Goal: Use online tool/utility: Utilize a website feature to perform a specific function

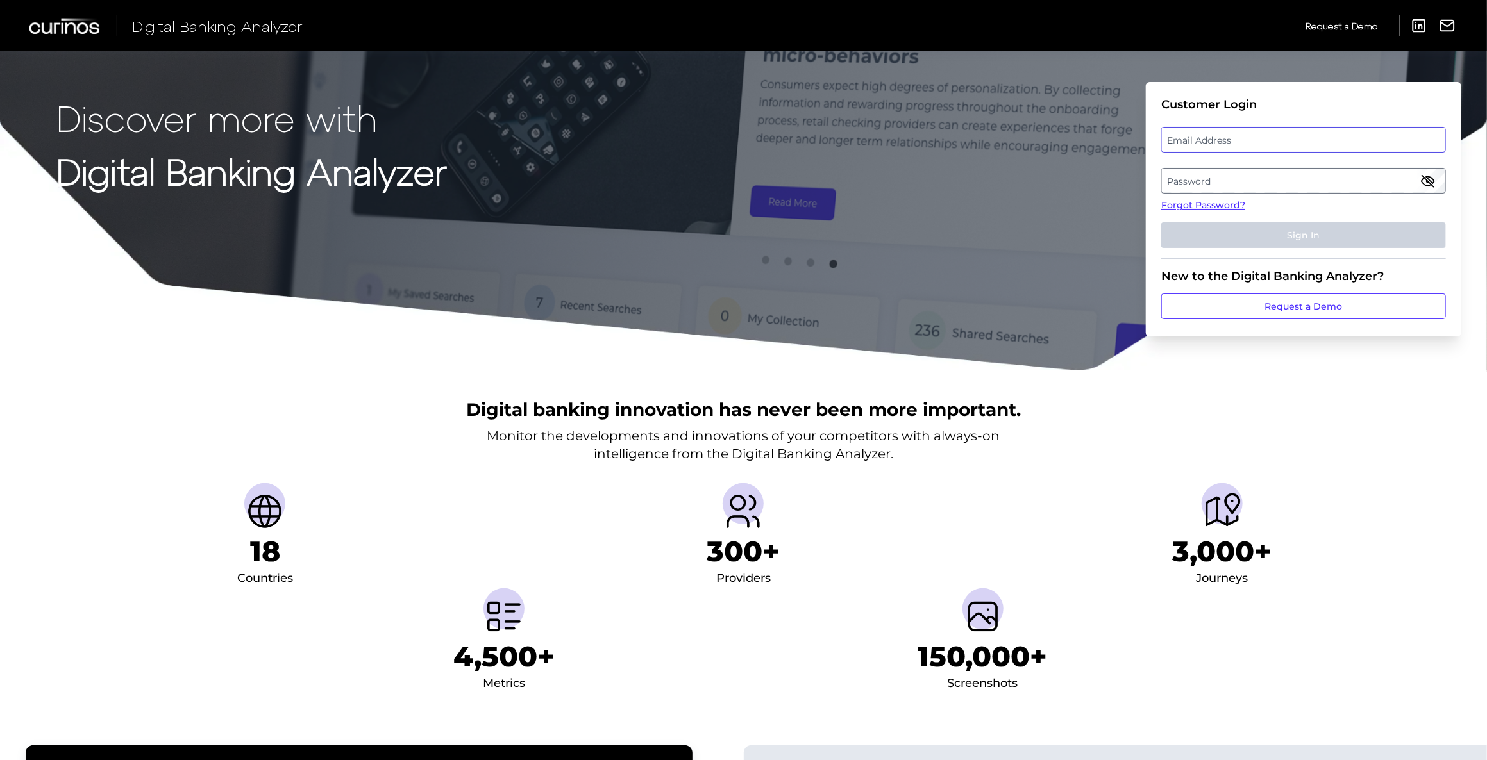
type input "[MEDICAL_DATA][PERSON_NAME][EMAIL_ADDRESS][DOMAIN_NAME]"
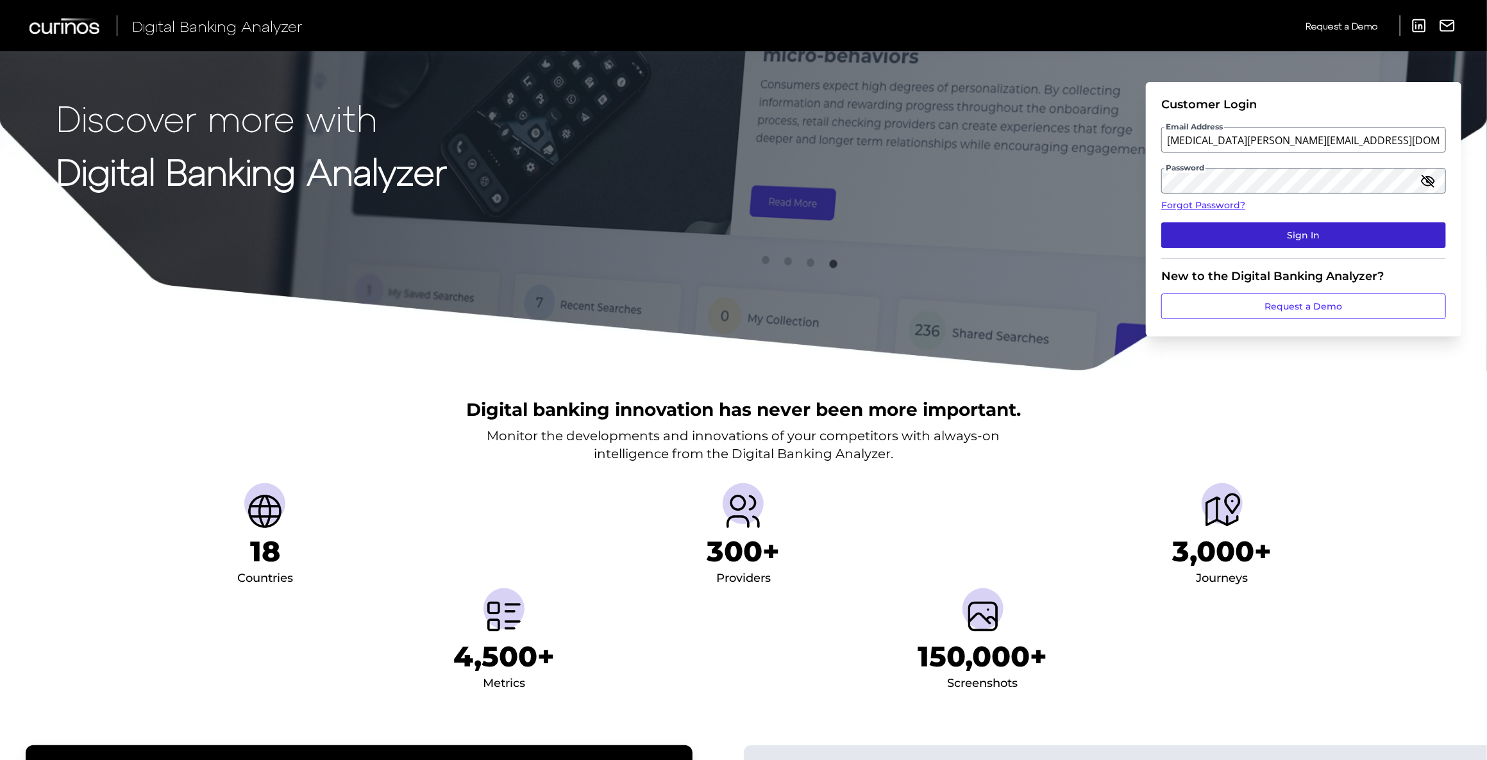
click at [1261, 235] on button "Sign In" at bounding box center [1303, 235] width 285 height 26
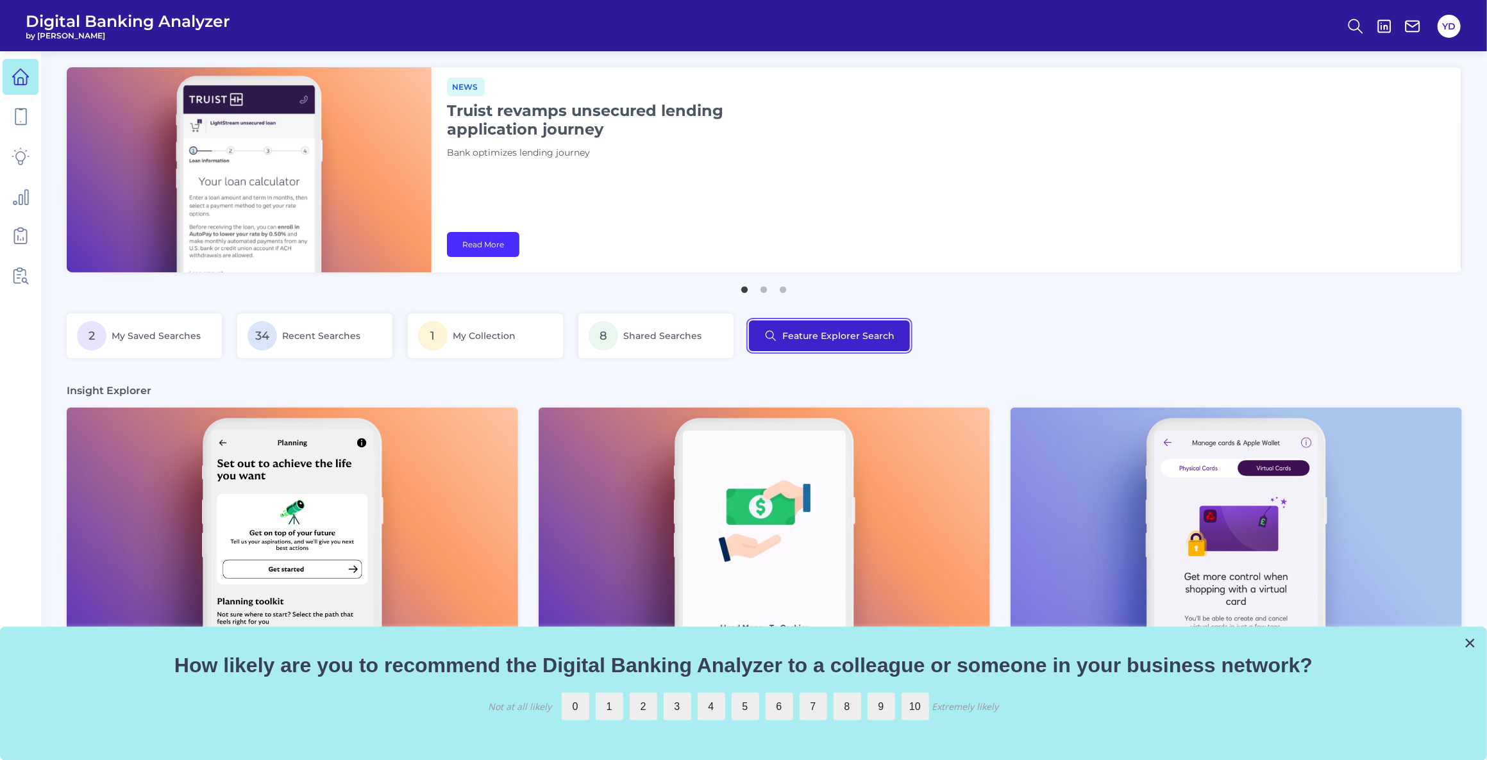
click at [797, 331] on button "Feature Explorer Search" at bounding box center [829, 336] width 161 height 31
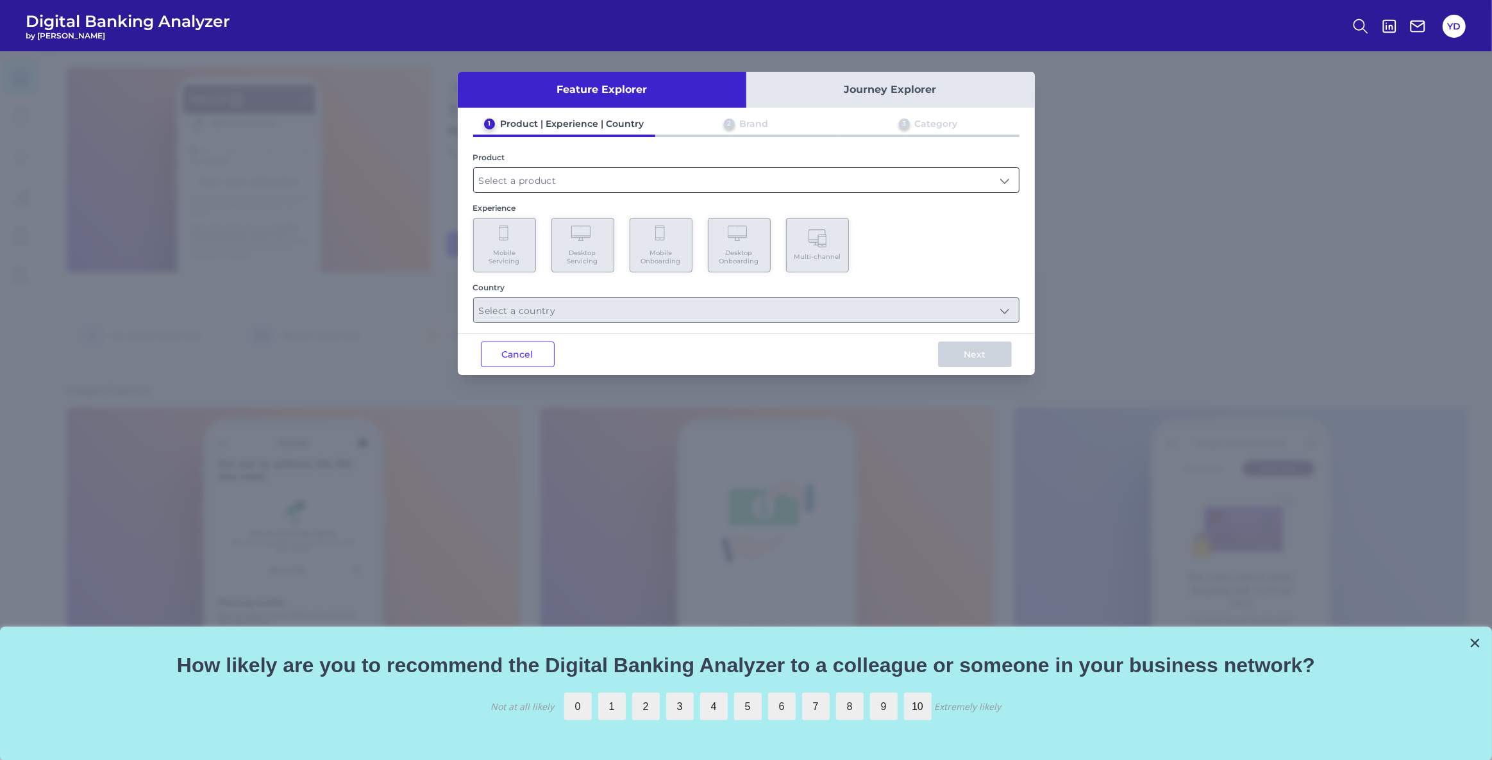
click at [521, 185] on input "text" at bounding box center [746, 180] width 545 height 24
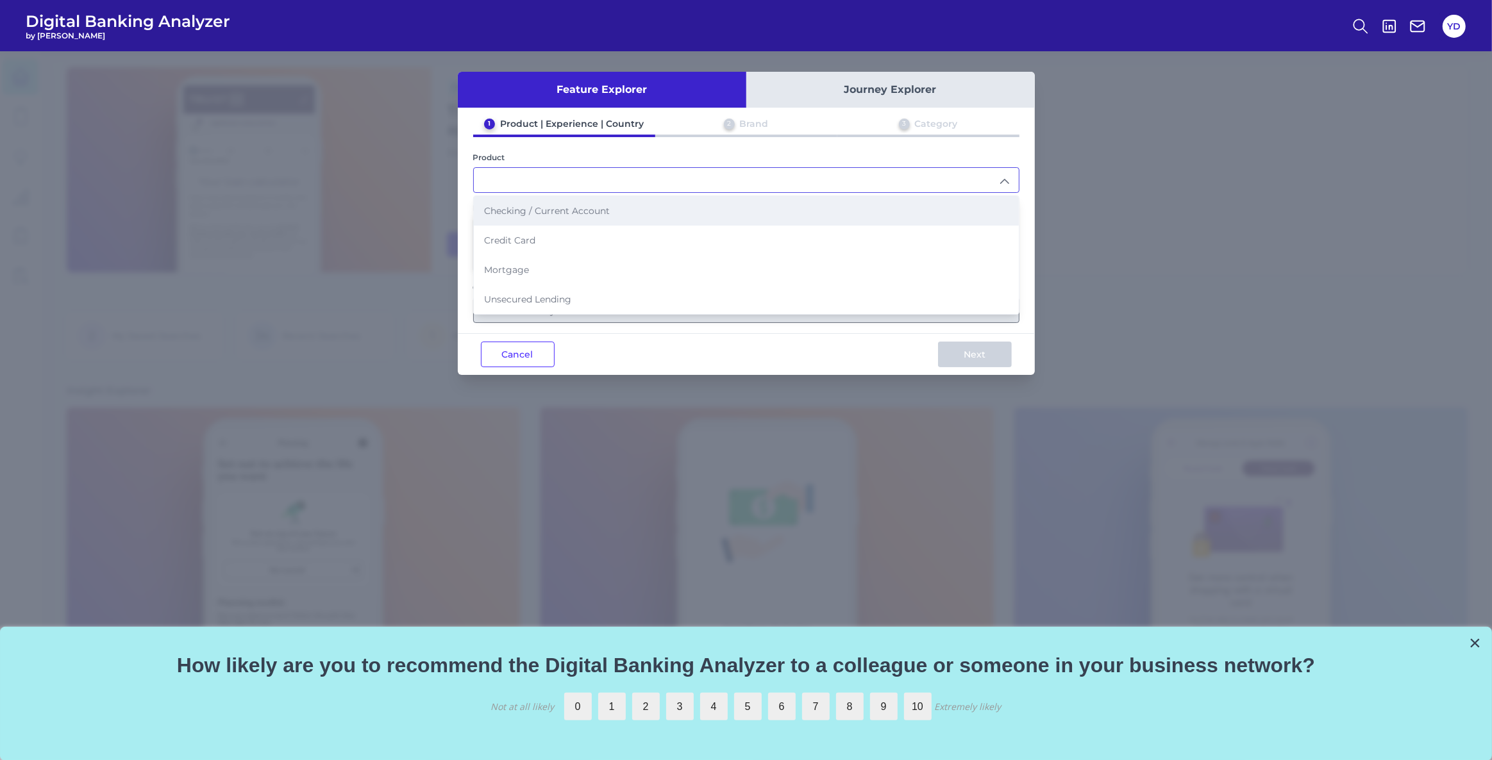
click at [580, 216] on li "Checking / Current Account" at bounding box center [746, 210] width 545 height 29
type input "Checking / Current Account"
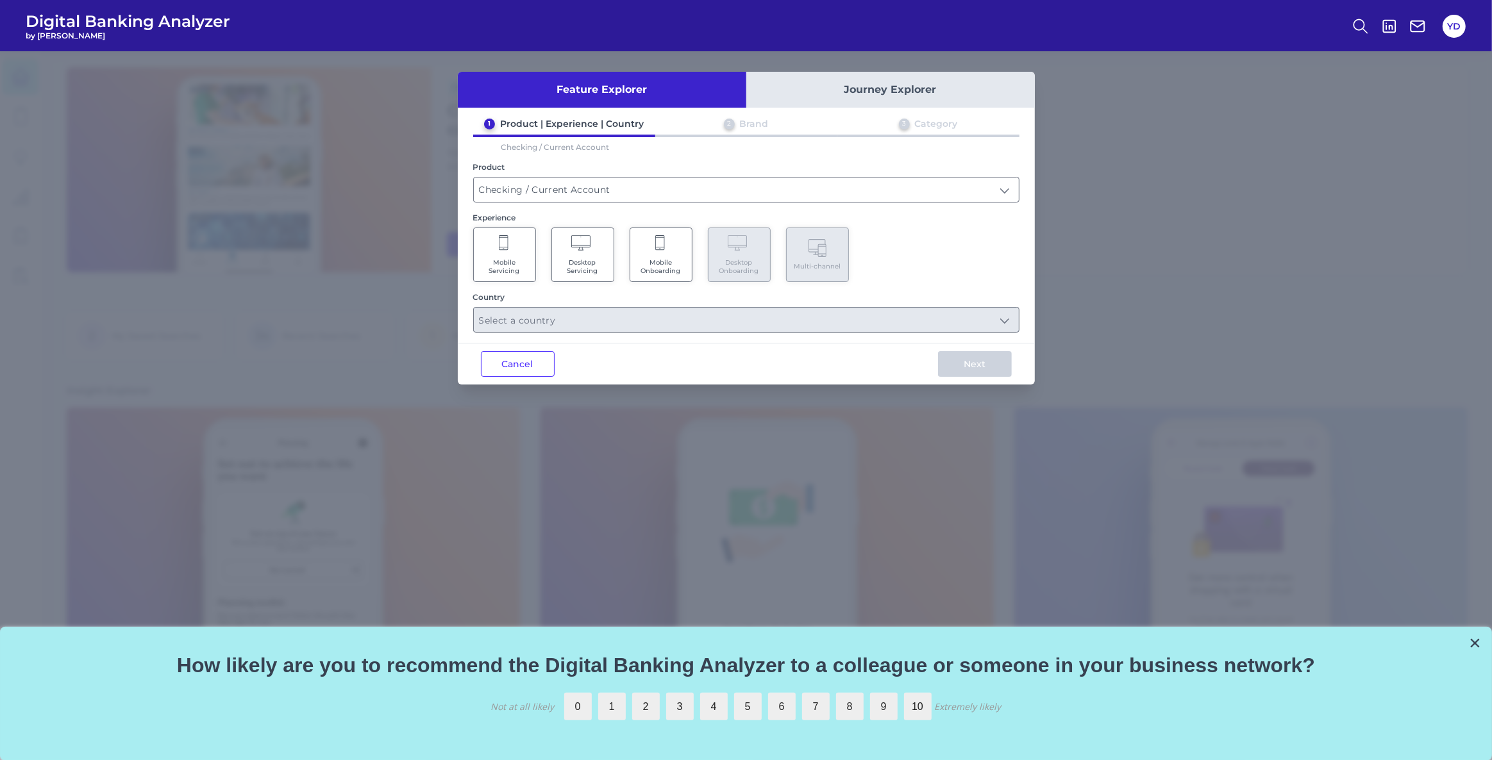
click at [511, 244] on Servicing "Mobile Servicing" at bounding box center [504, 255] width 63 height 54
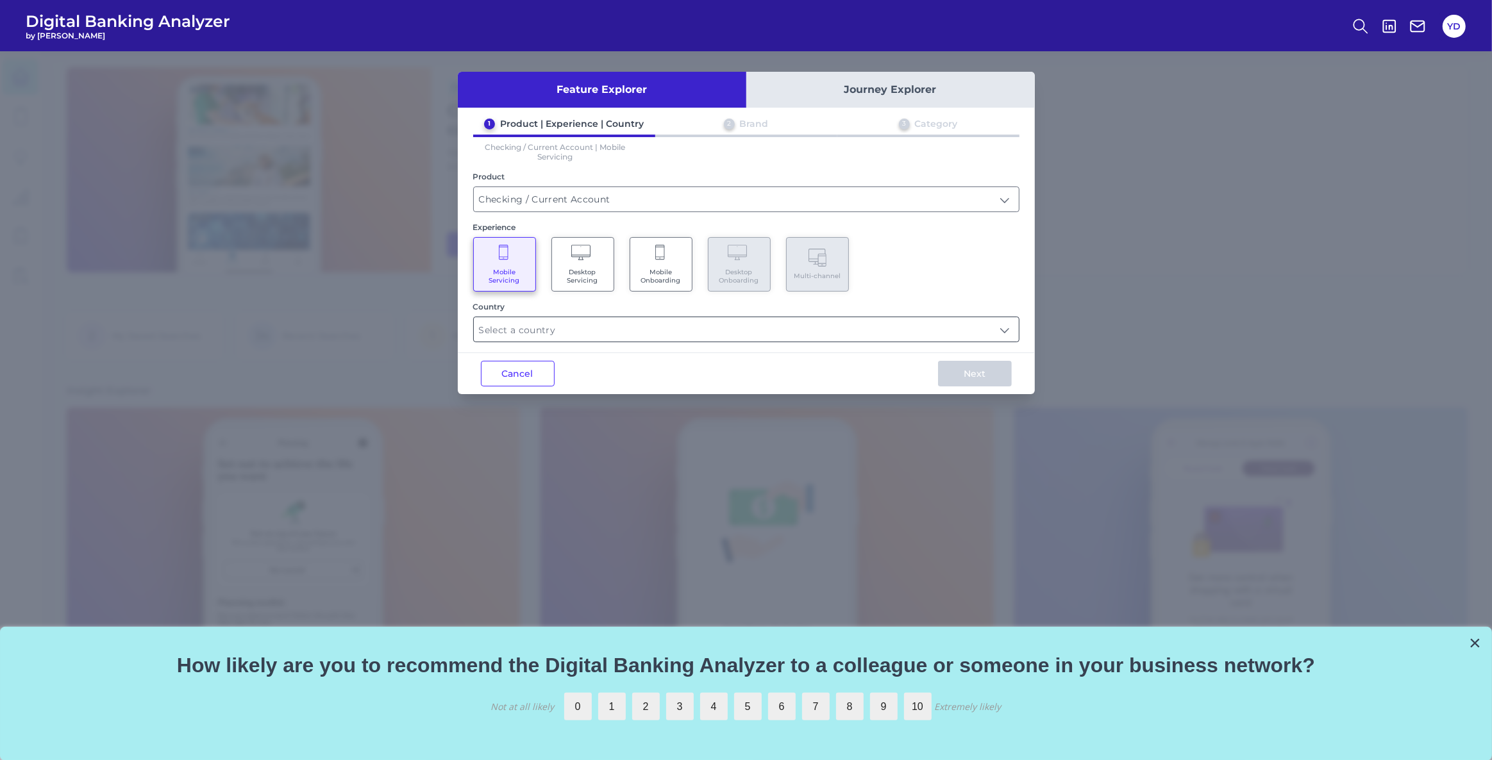
click at [555, 330] on input "text" at bounding box center [746, 329] width 545 height 24
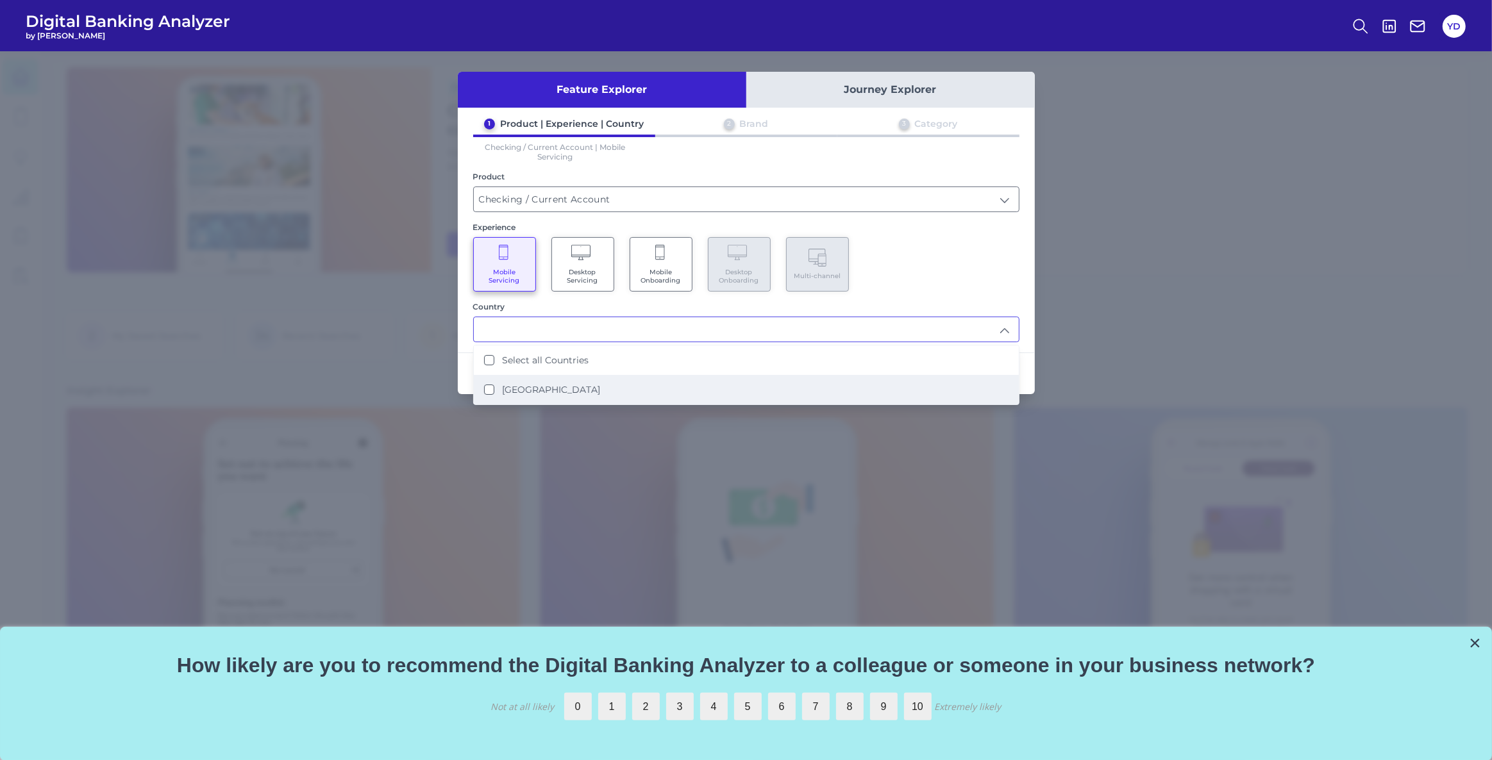
click at [519, 390] on label "[GEOGRAPHIC_DATA]" at bounding box center [551, 390] width 98 height 12
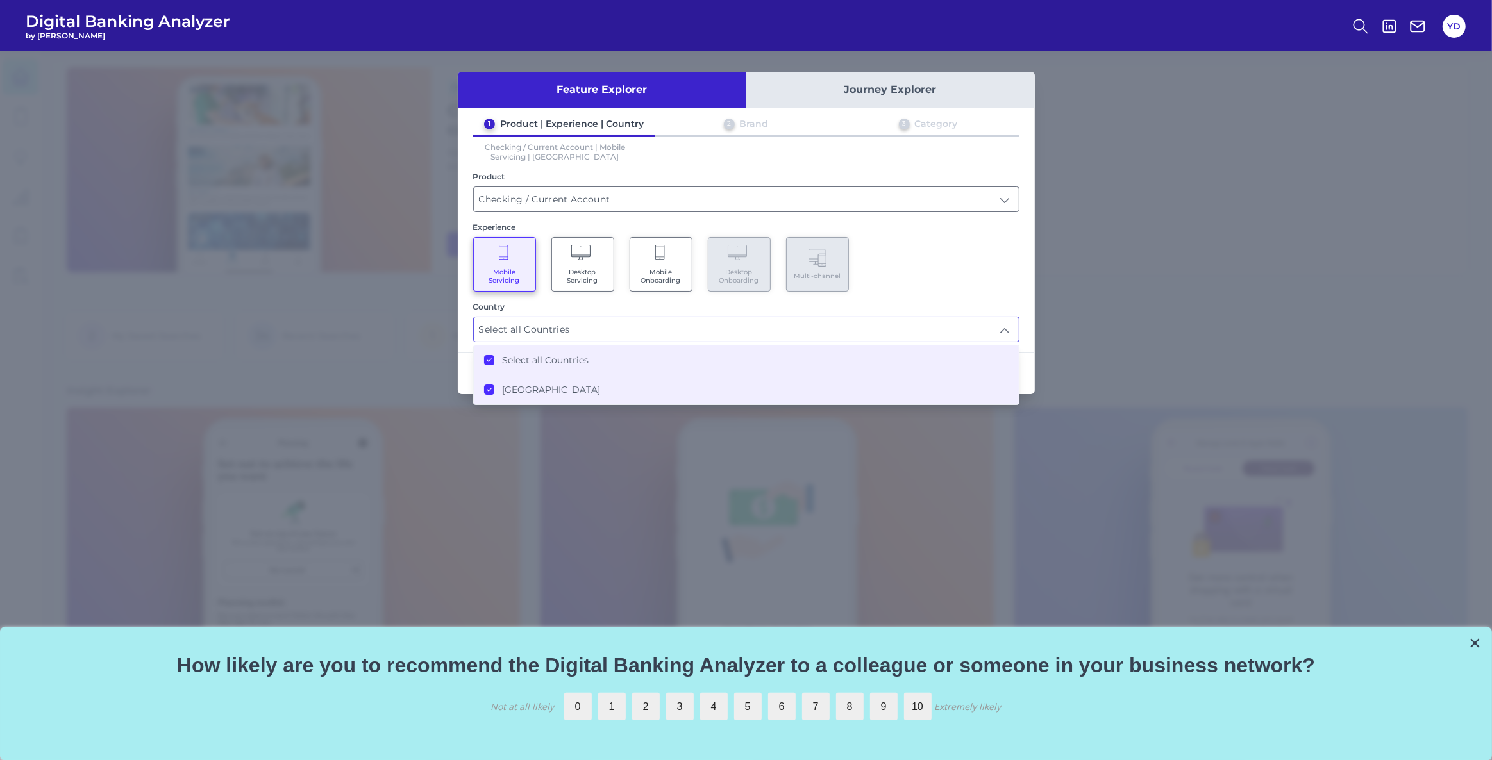
type input "Select all Countries"
click at [913, 278] on div "Mobile Servicing Desktop Servicing Mobile Onboarding Desktop Onboarding Multi-c…" at bounding box center [746, 264] width 546 height 54
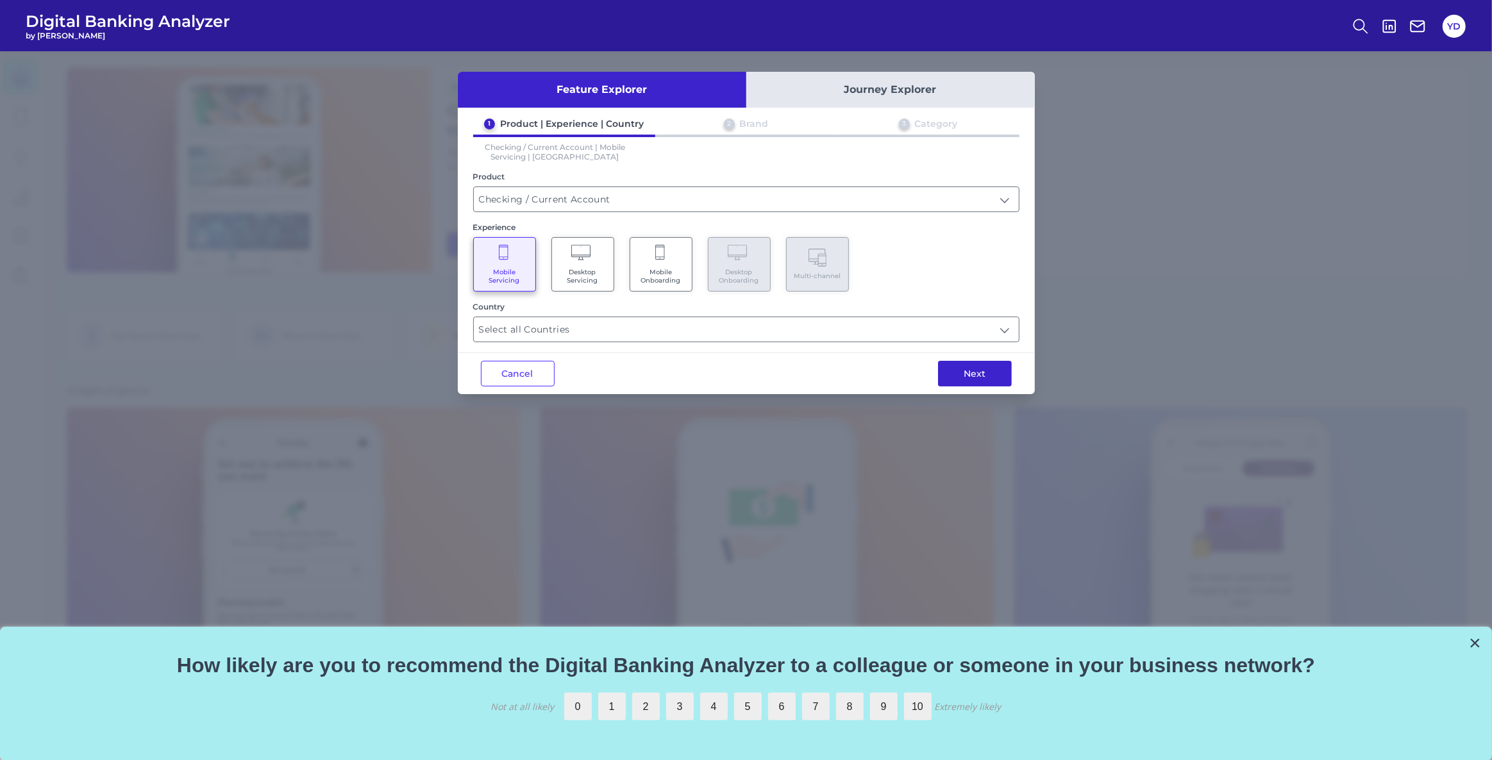
click at [953, 377] on button "Next" at bounding box center [975, 374] width 74 height 26
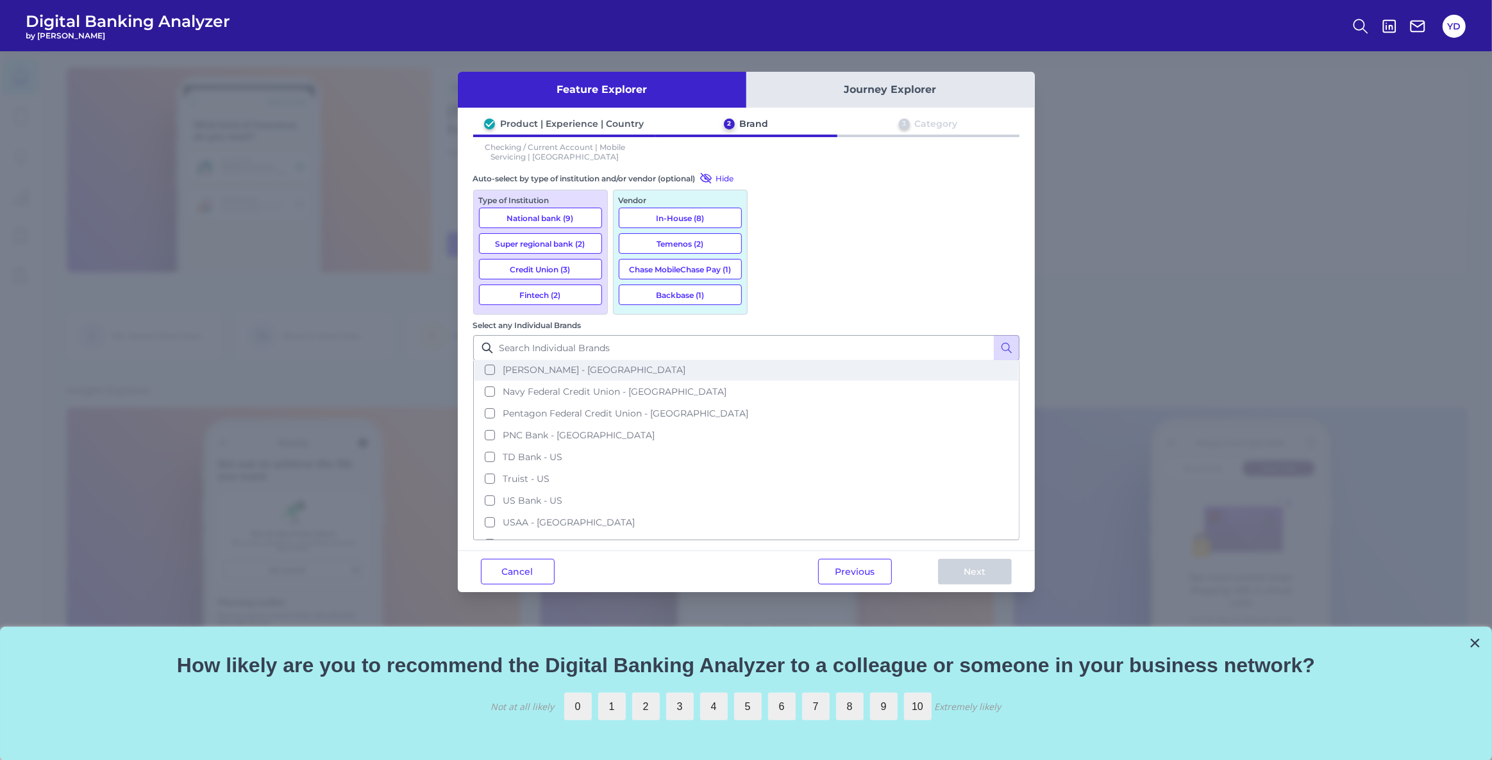
scroll to position [181, 0]
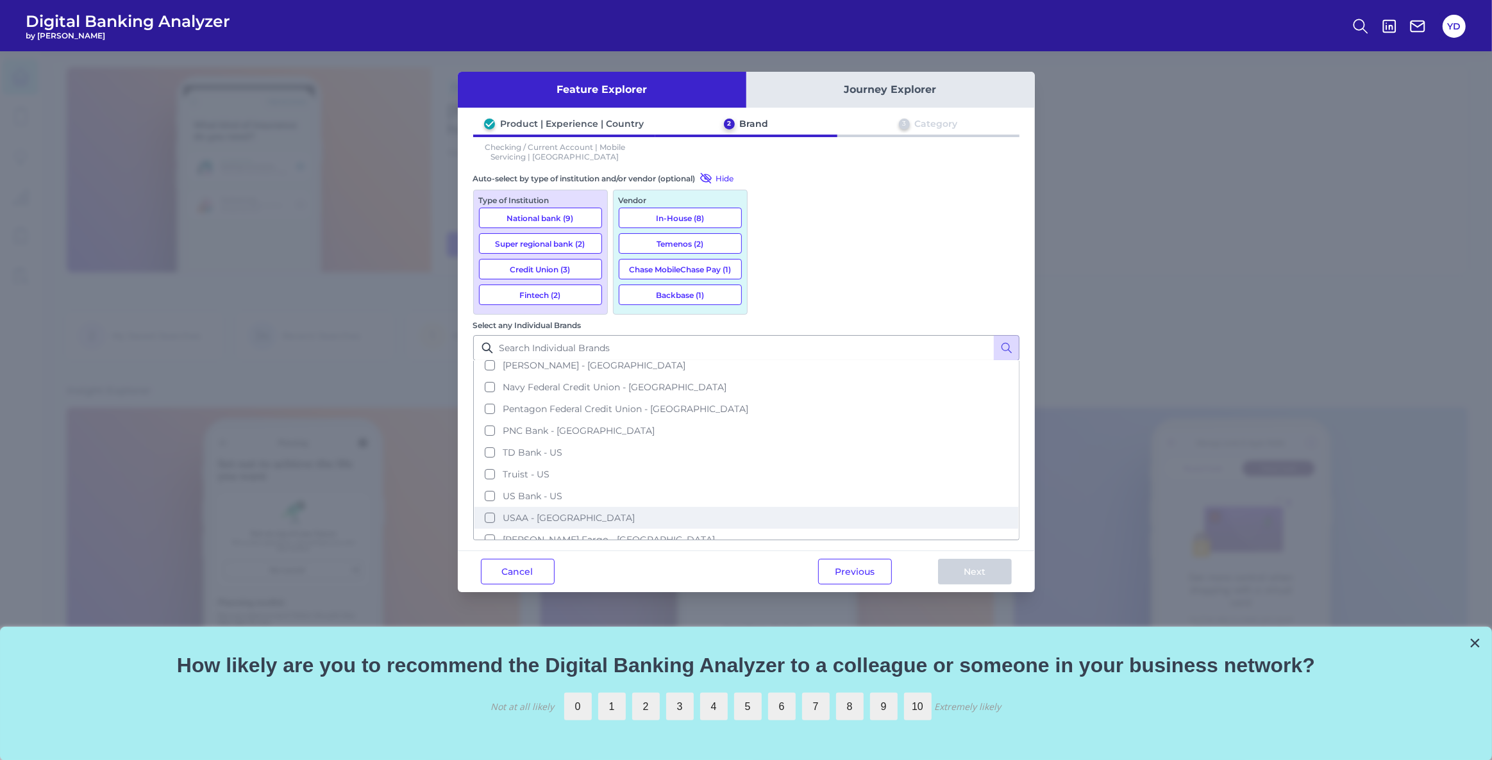
click at [789, 507] on button "USAA - [GEOGRAPHIC_DATA]" at bounding box center [746, 518] width 544 height 22
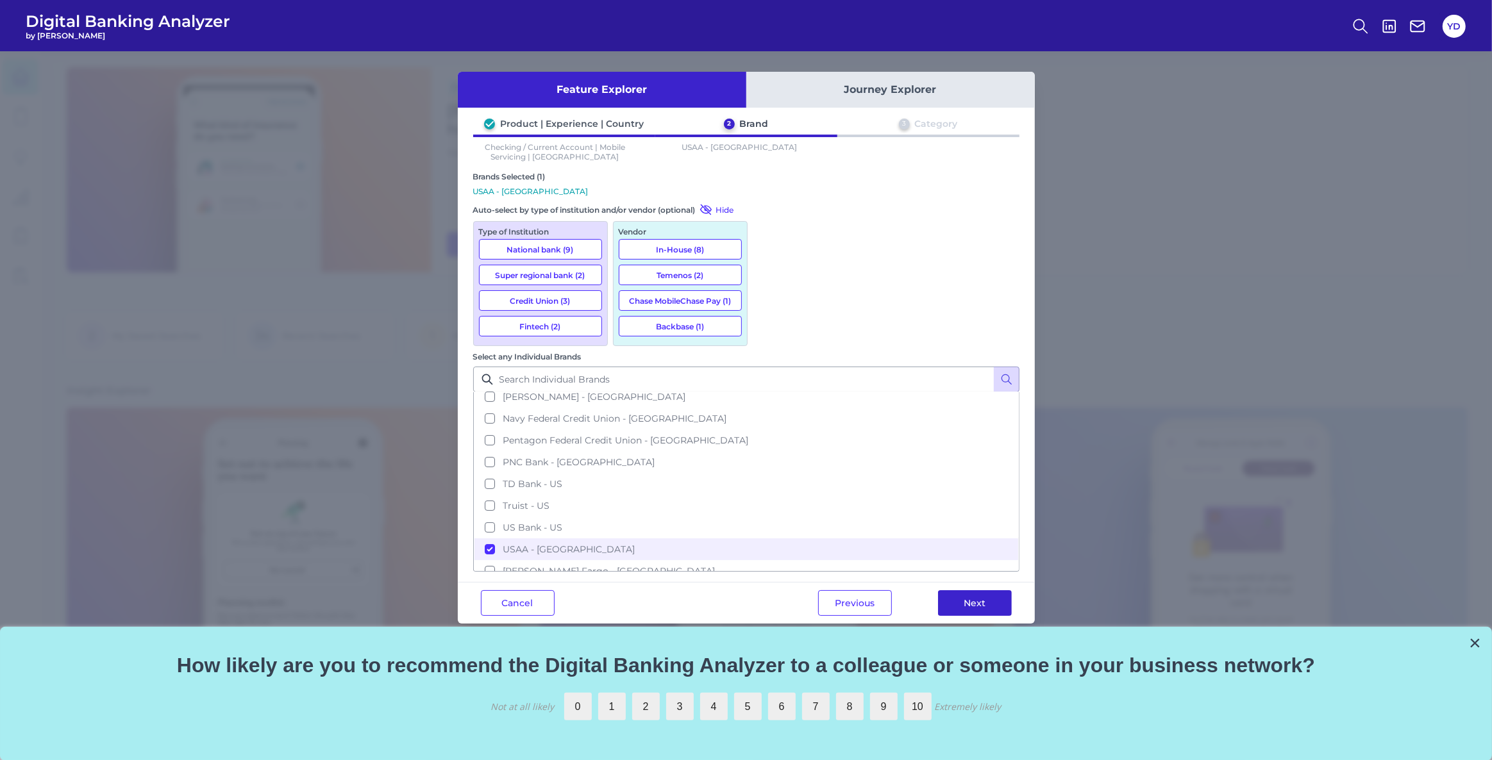
click at [980, 590] on button "Next" at bounding box center [975, 603] width 74 height 26
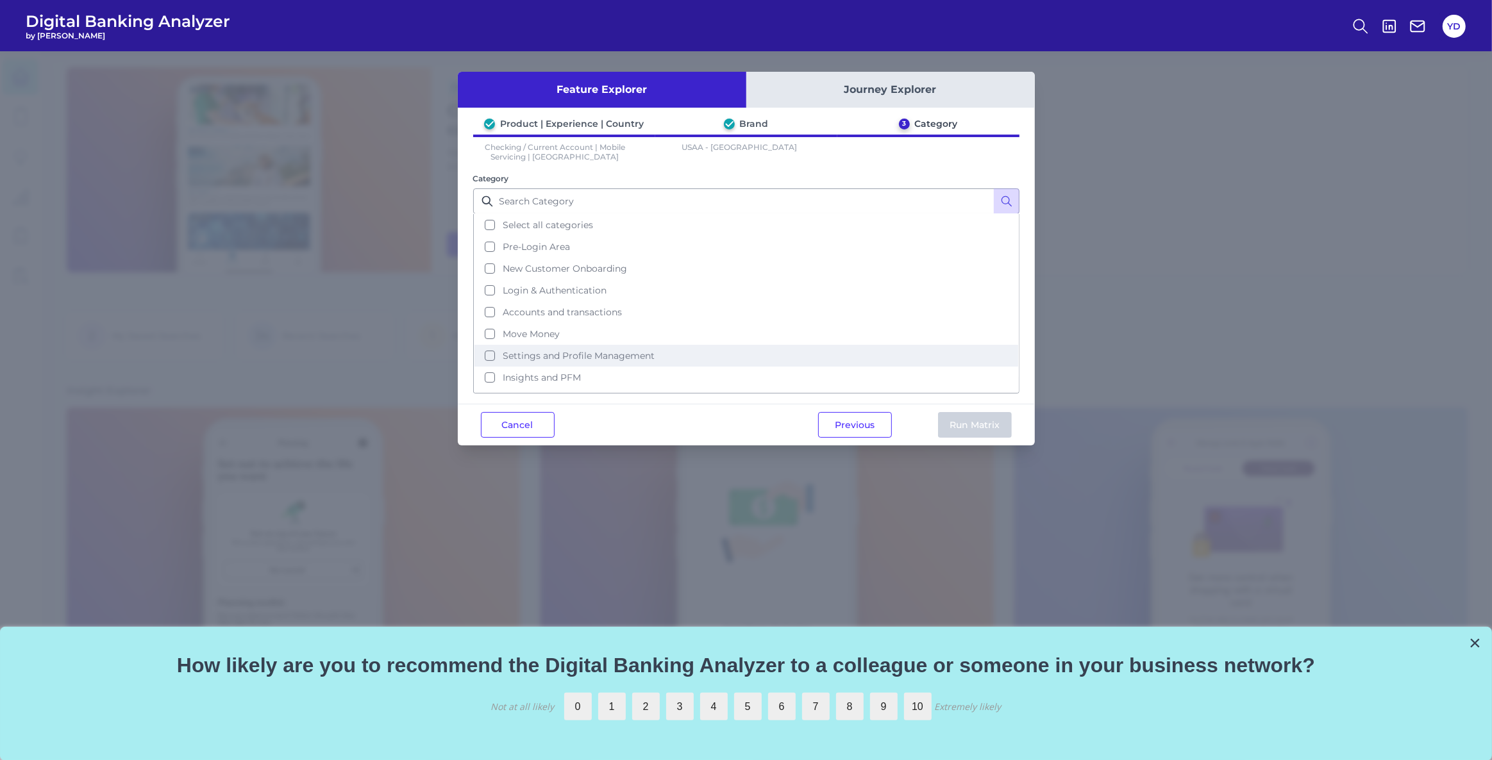
scroll to position [0, 0]
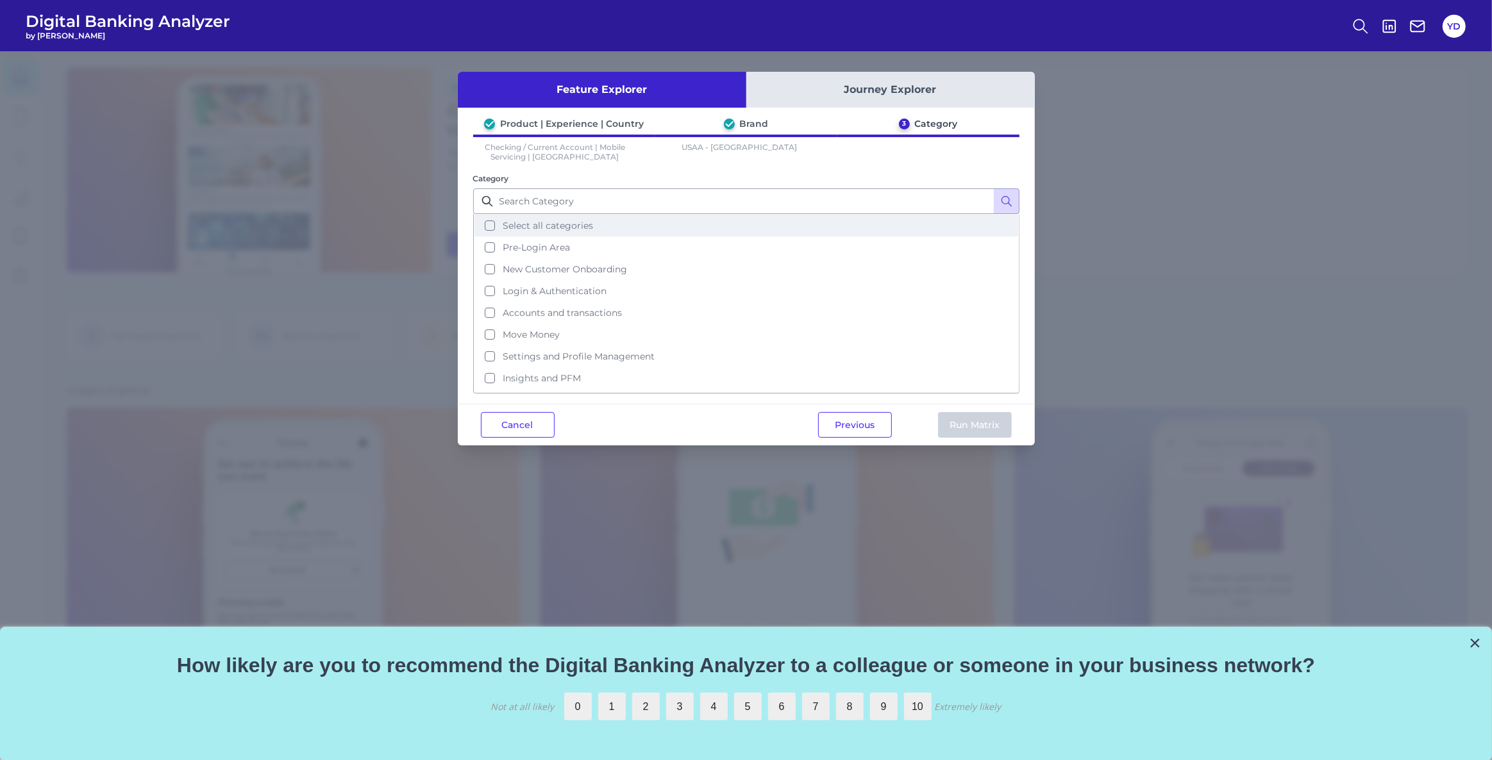
click at [487, 226] on button "Select all categories" at bounding box center [746, 226] width 544 height 22
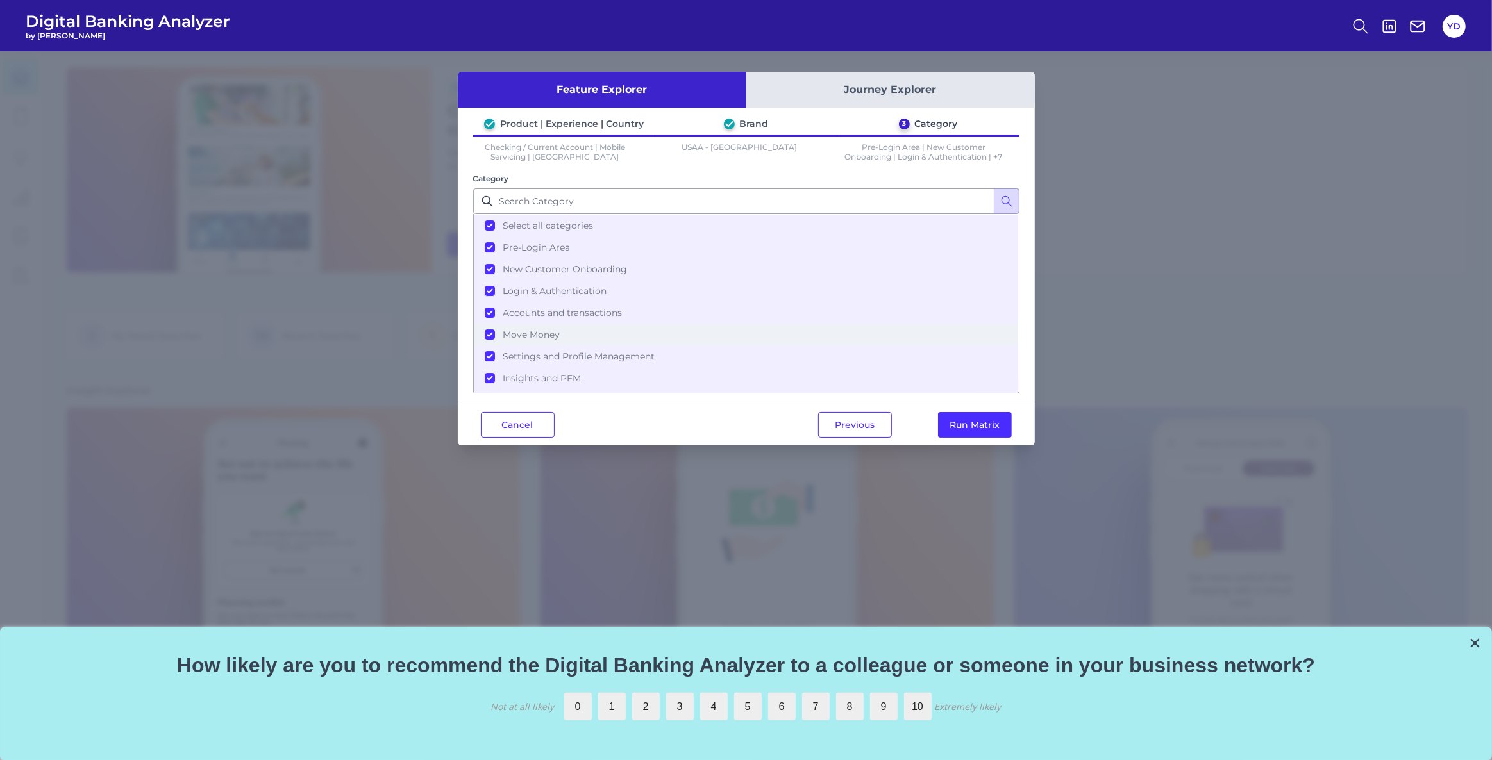
scroll to position [54, 0]
click at [996, 420] on button "Run Matrix" at bounding box center [975, 425] width 74 height 26
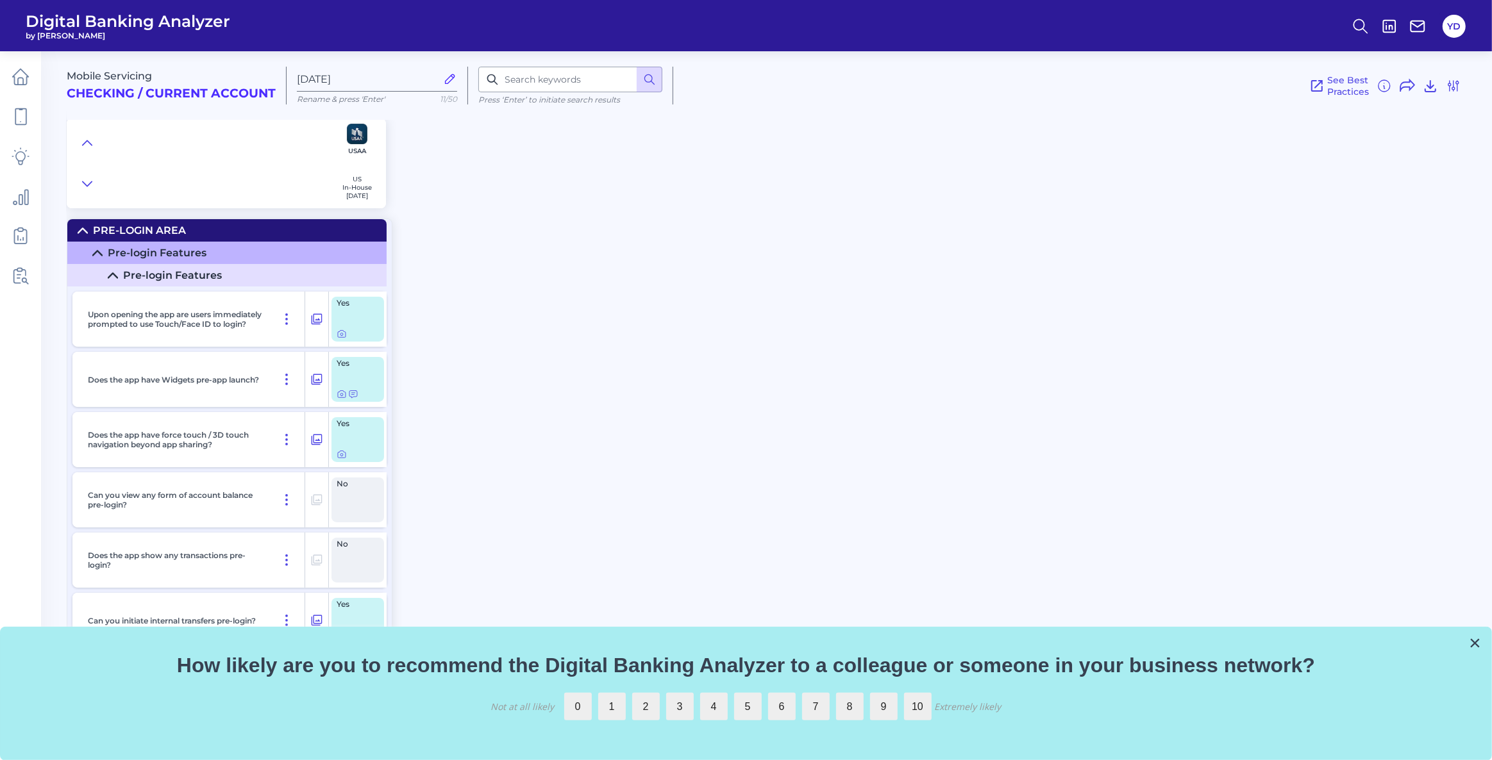
click at [116, 278] on icon at bounding box center [112, 275] width 9 height 4
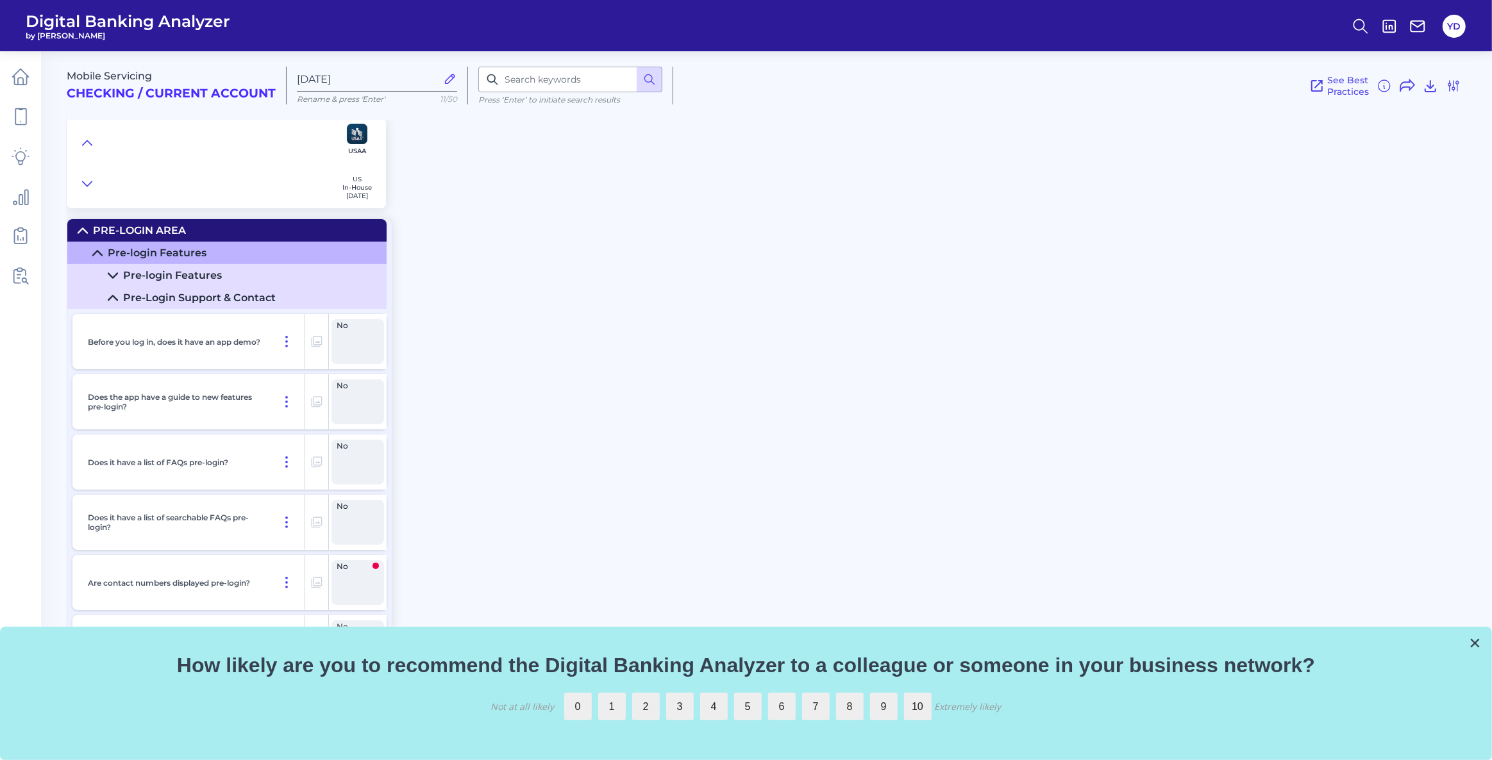
click at [111, 297] on icon at bounding box center [113, 298] width 10 height 10
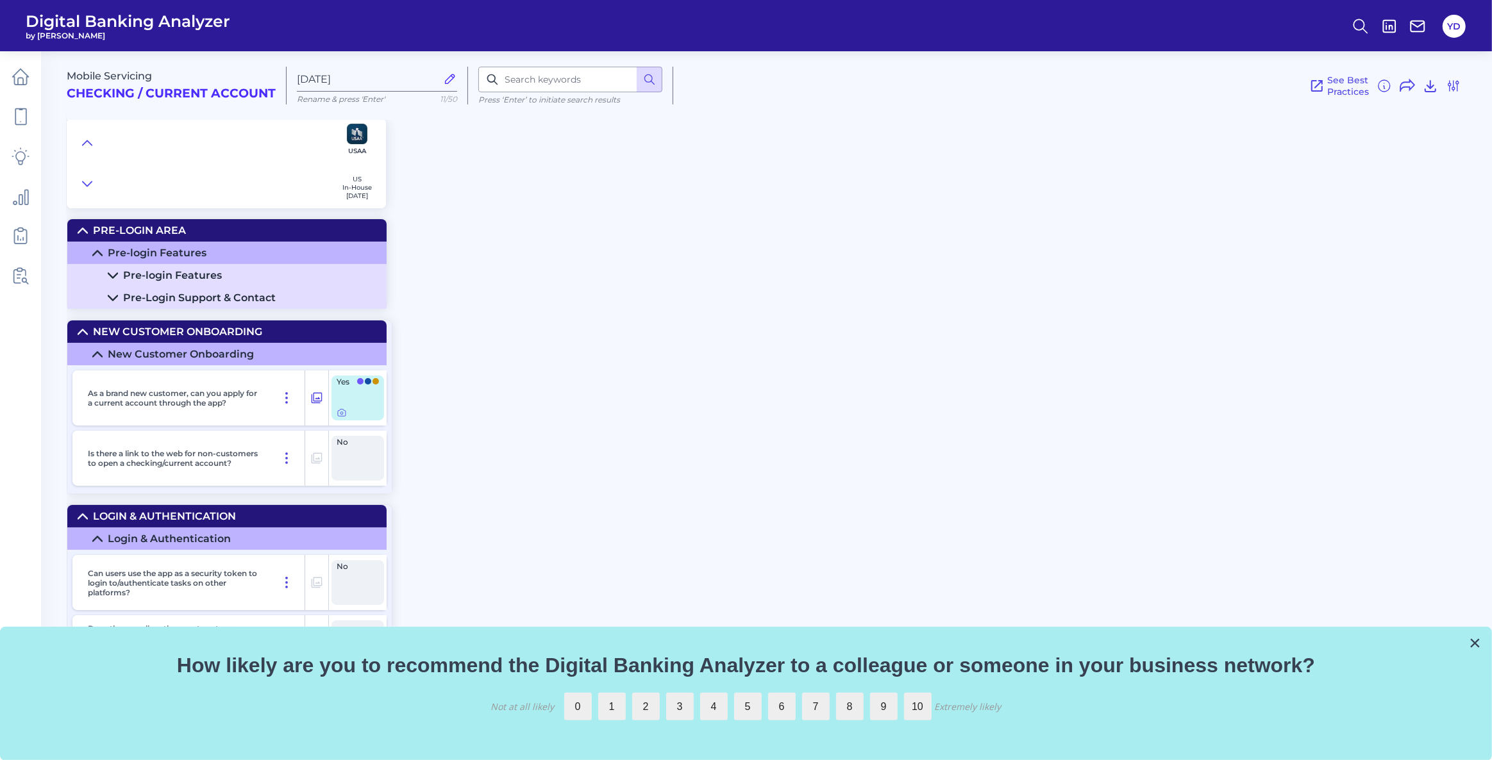
click at [78, 334] on icon at bounding box center [82, 332] width 9 height 4
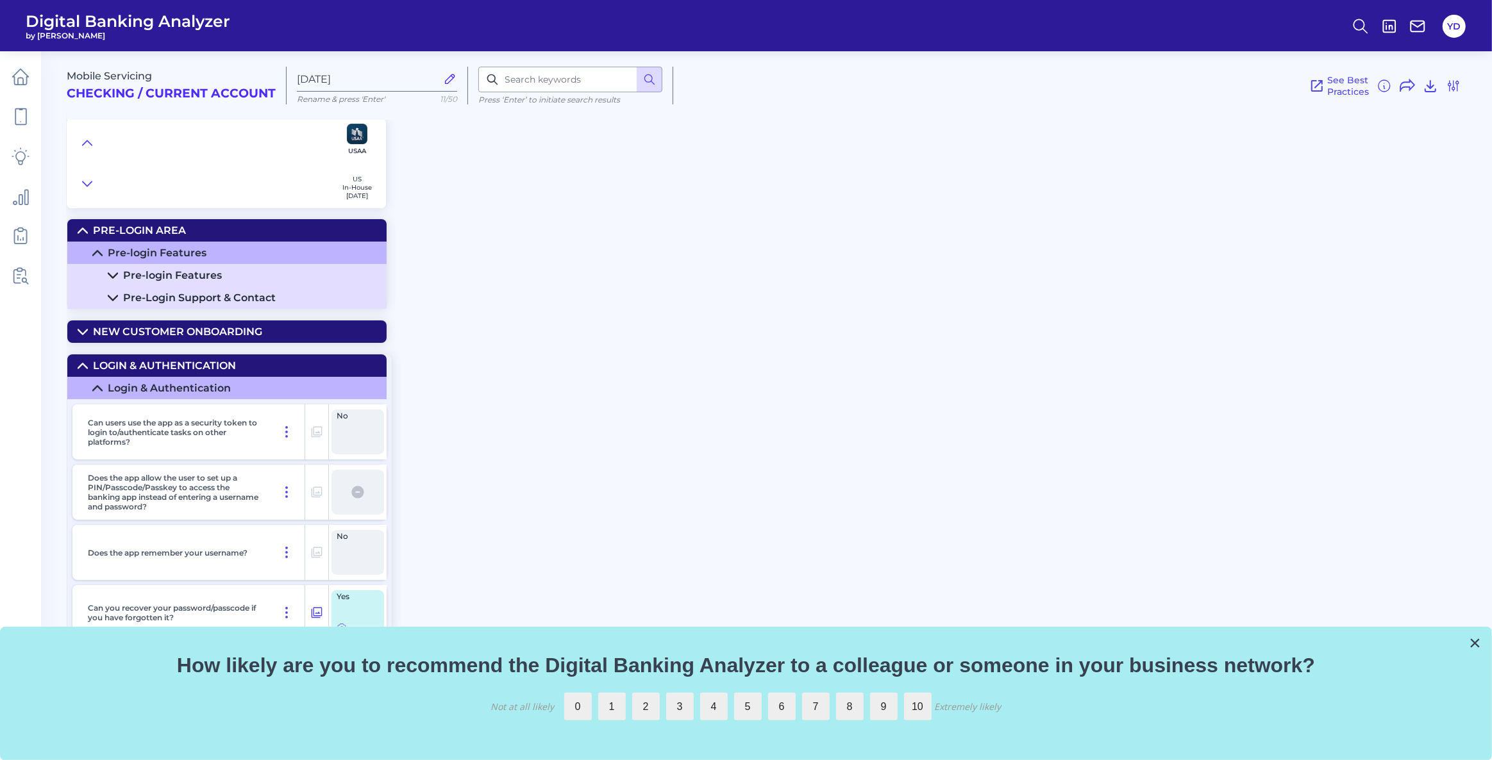
click at [85, 233] on icon at bounding box center [83, 231] width 10 height 10
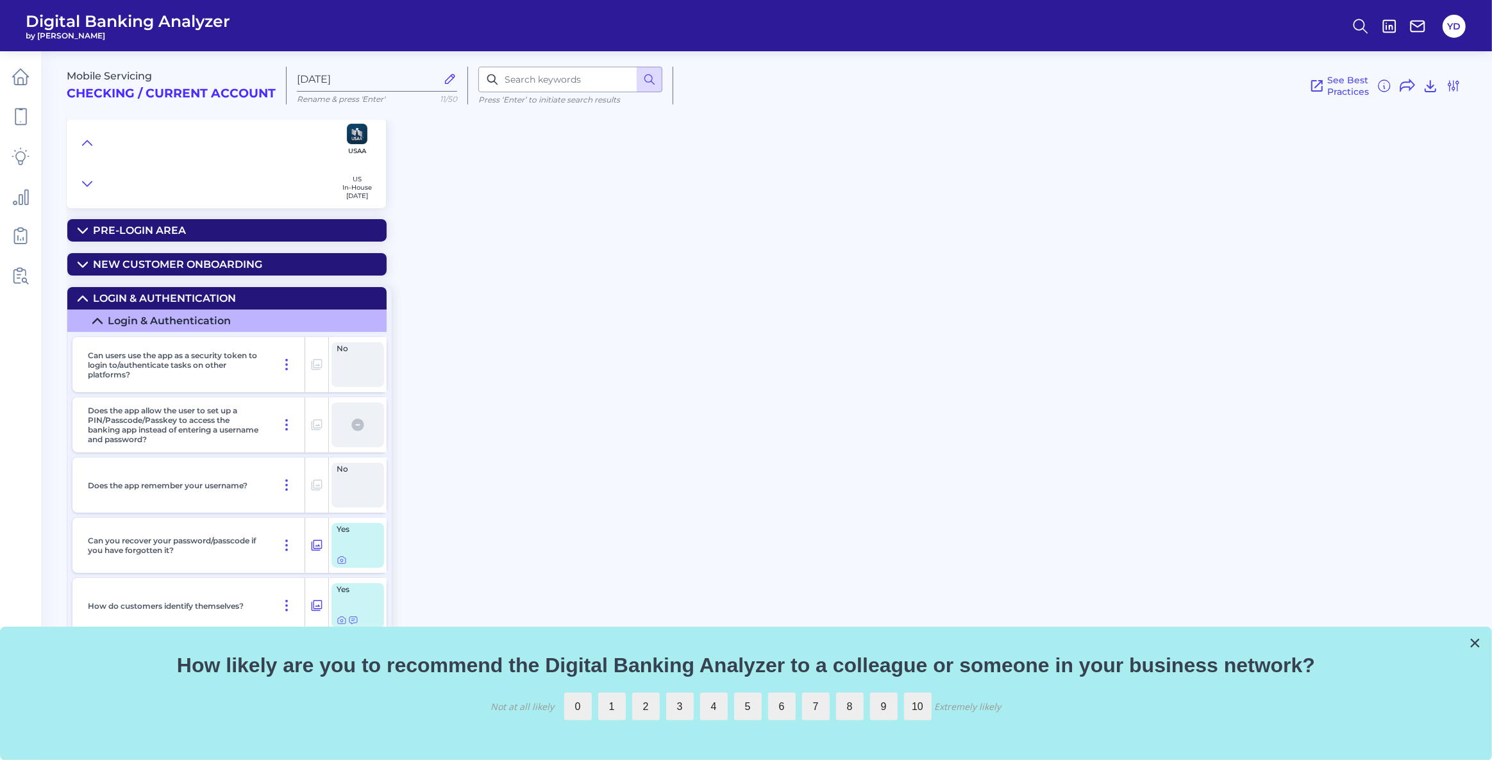
scroll to position [58, 0]
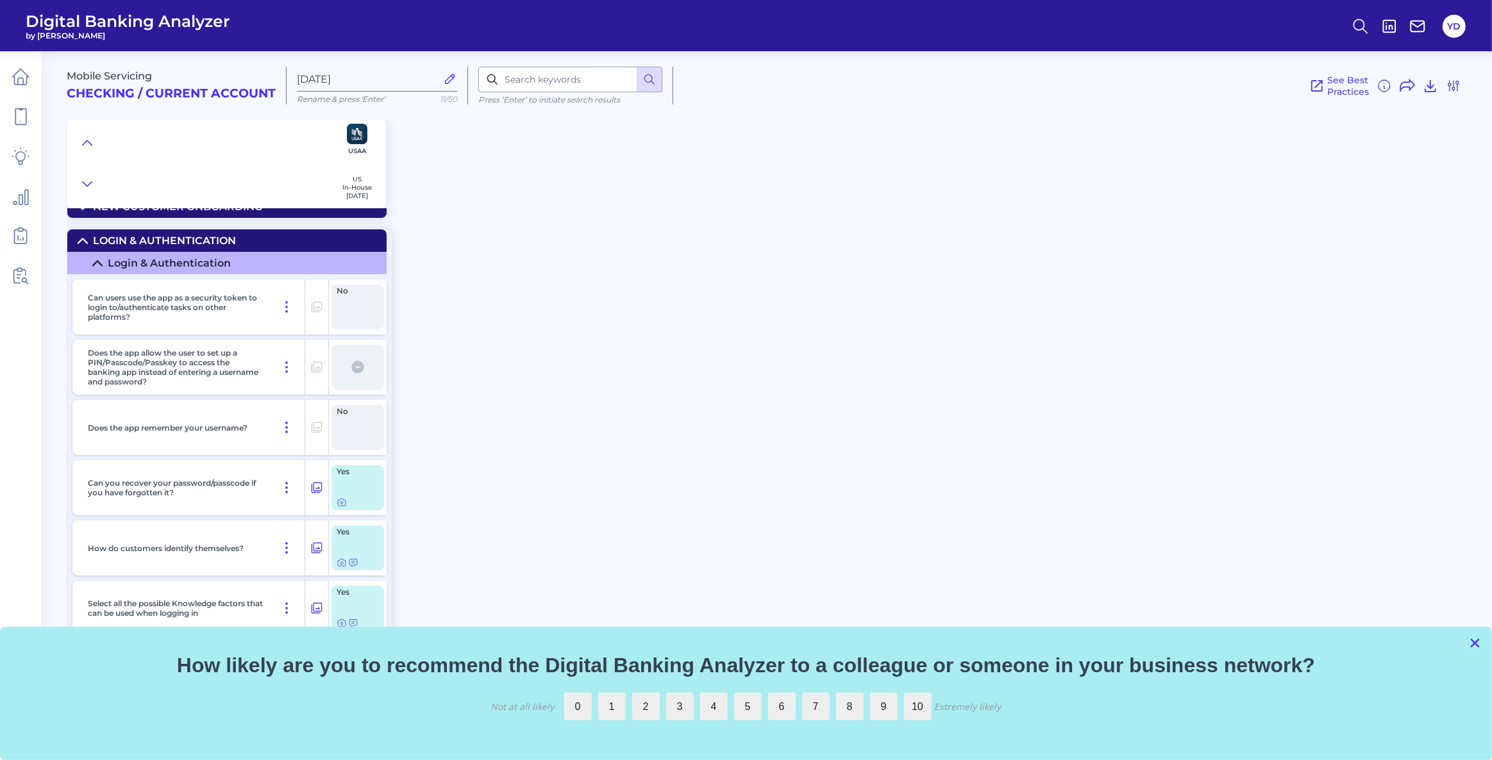
click at [1472, 639] on button "×" at bounding box center [1475, 643] width 12 height 21
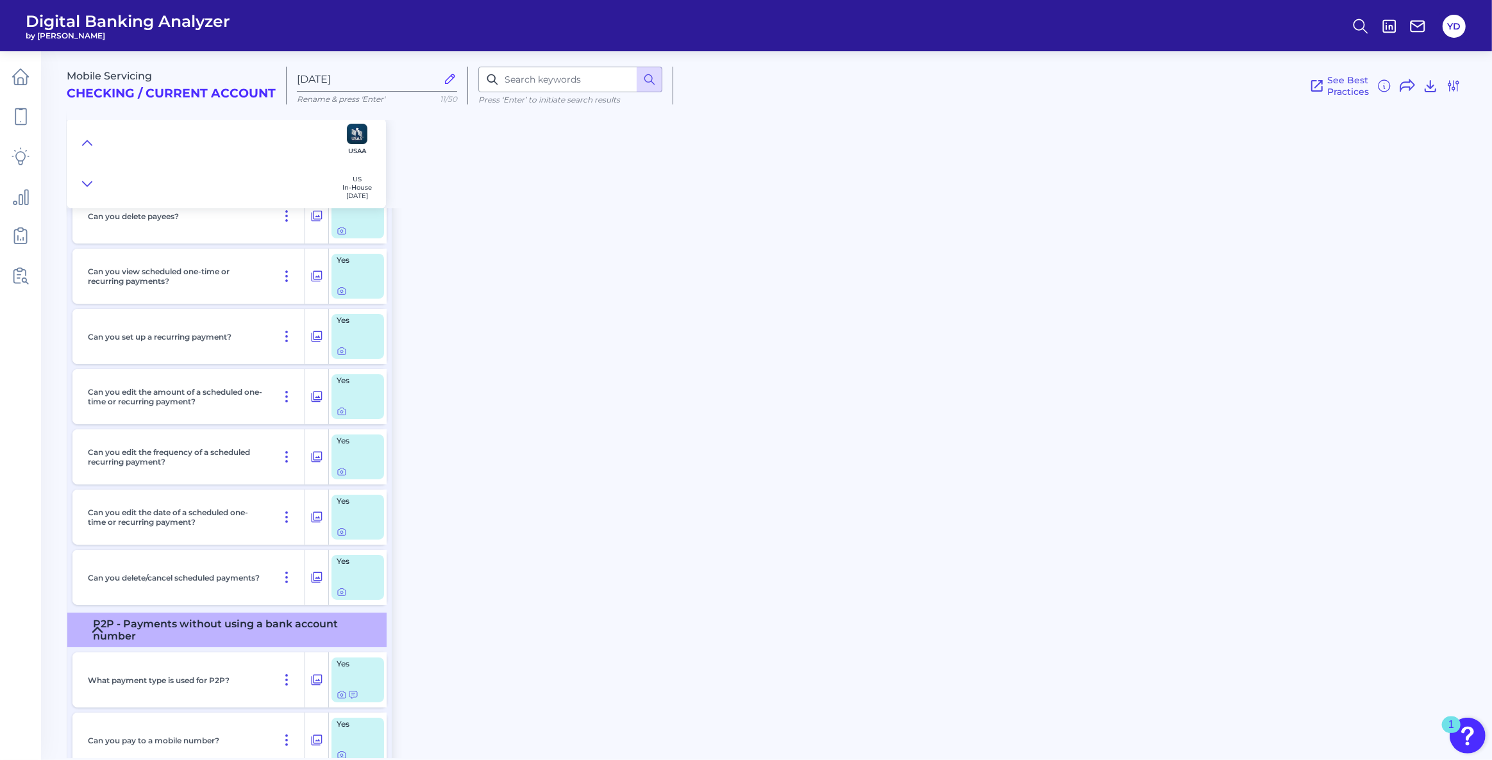
scroll to position [5420, 0]
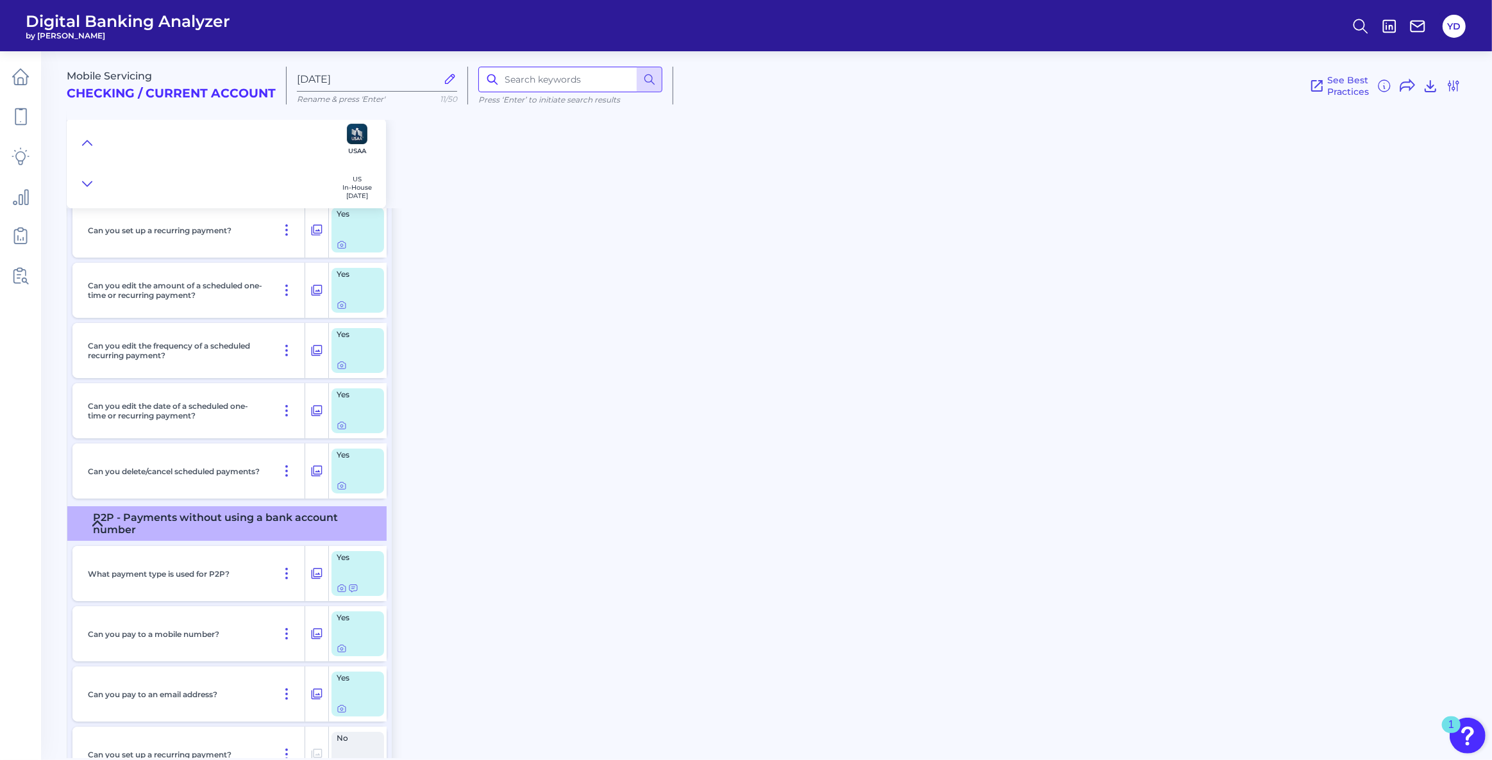
click at [536, 89] on input at bounding box center [570, 80] width 184 height 26
type input "marketing"
click at [646, 76] on icon at bounding box center [649, 79] width 13 height 13
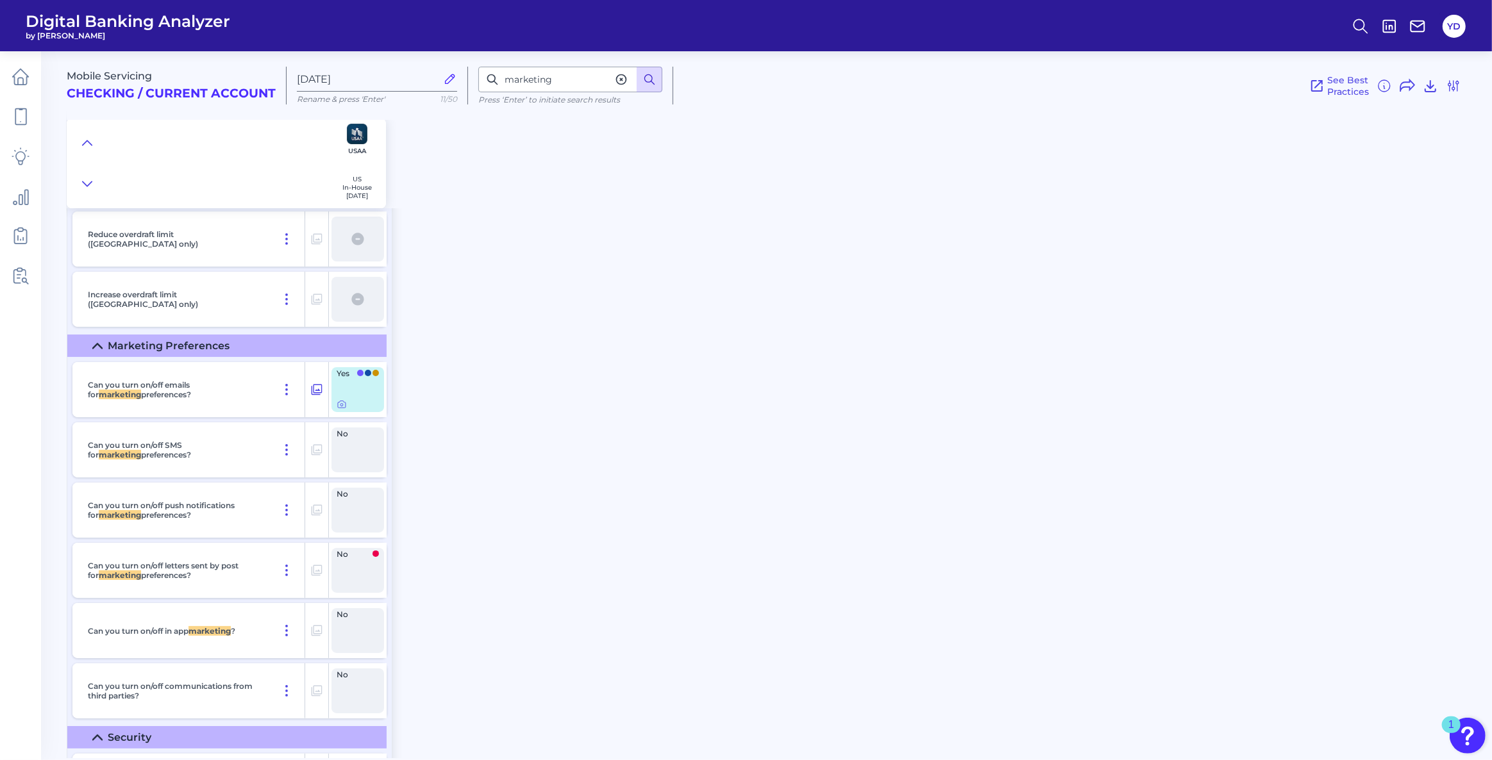
scroll to position [10950, 0]
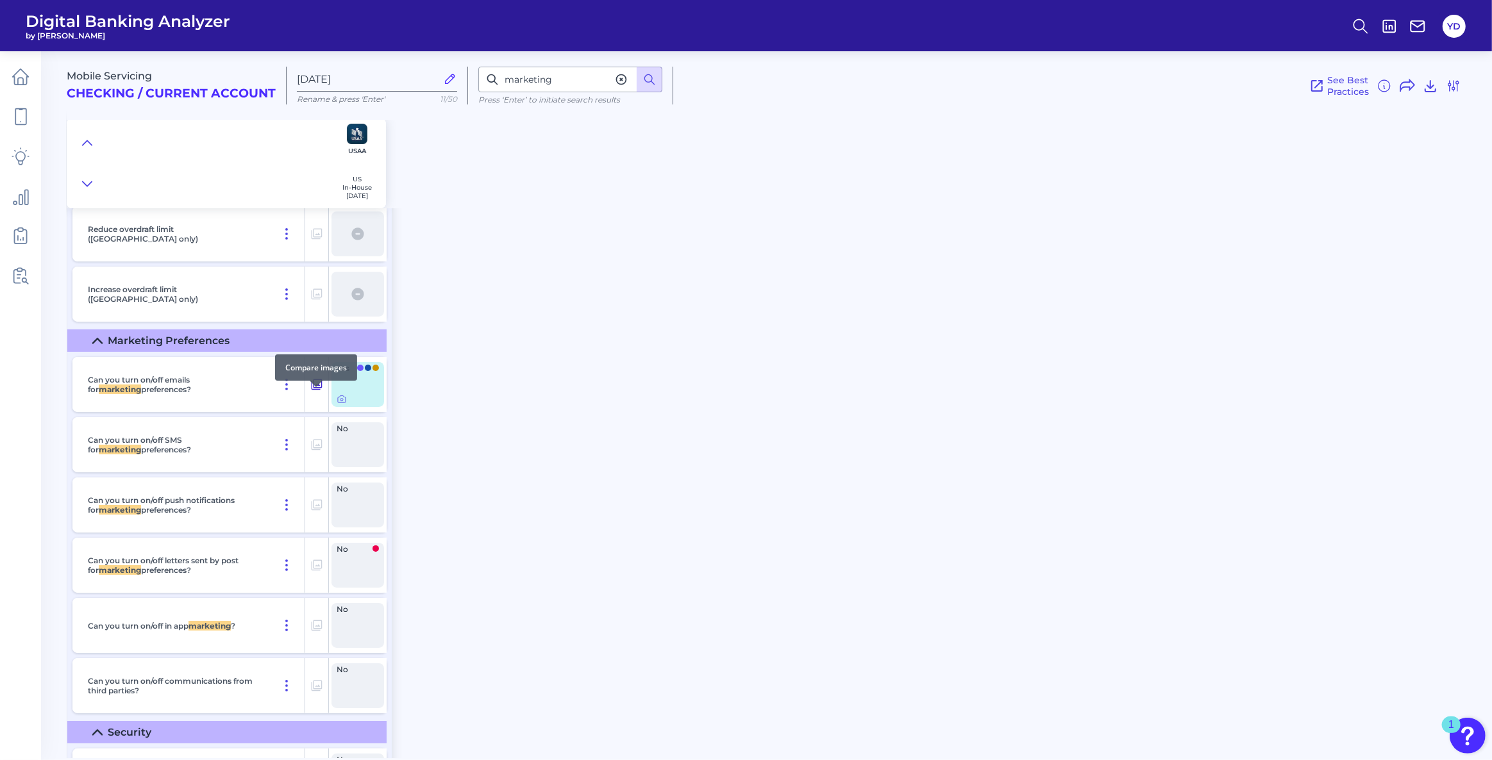
click at [320, 390] on icon at bounding box center [317, 385] width 11 height 11
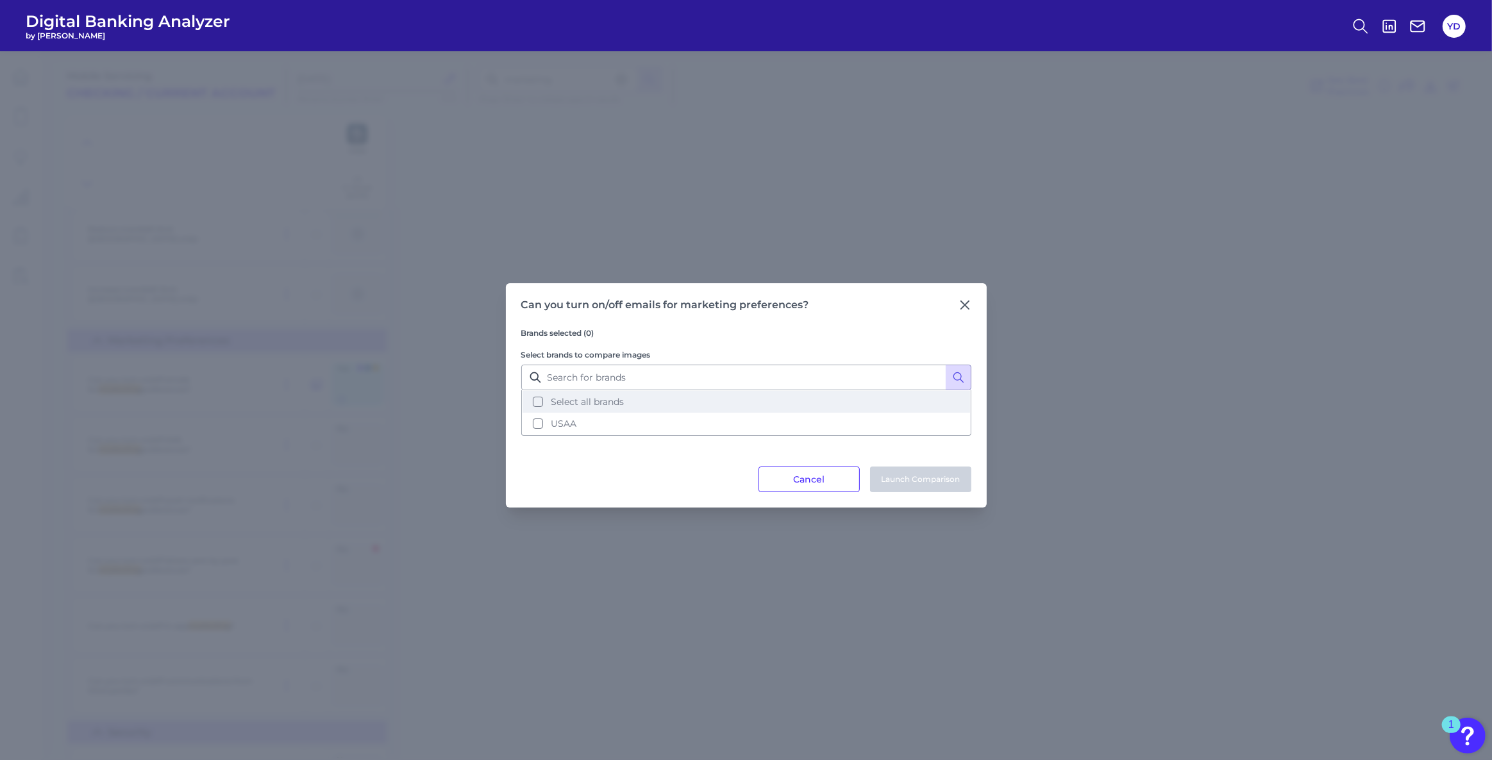
click at [533, 403] on button "Select all brands" at bounding box center [745, 402] width 447 height 22
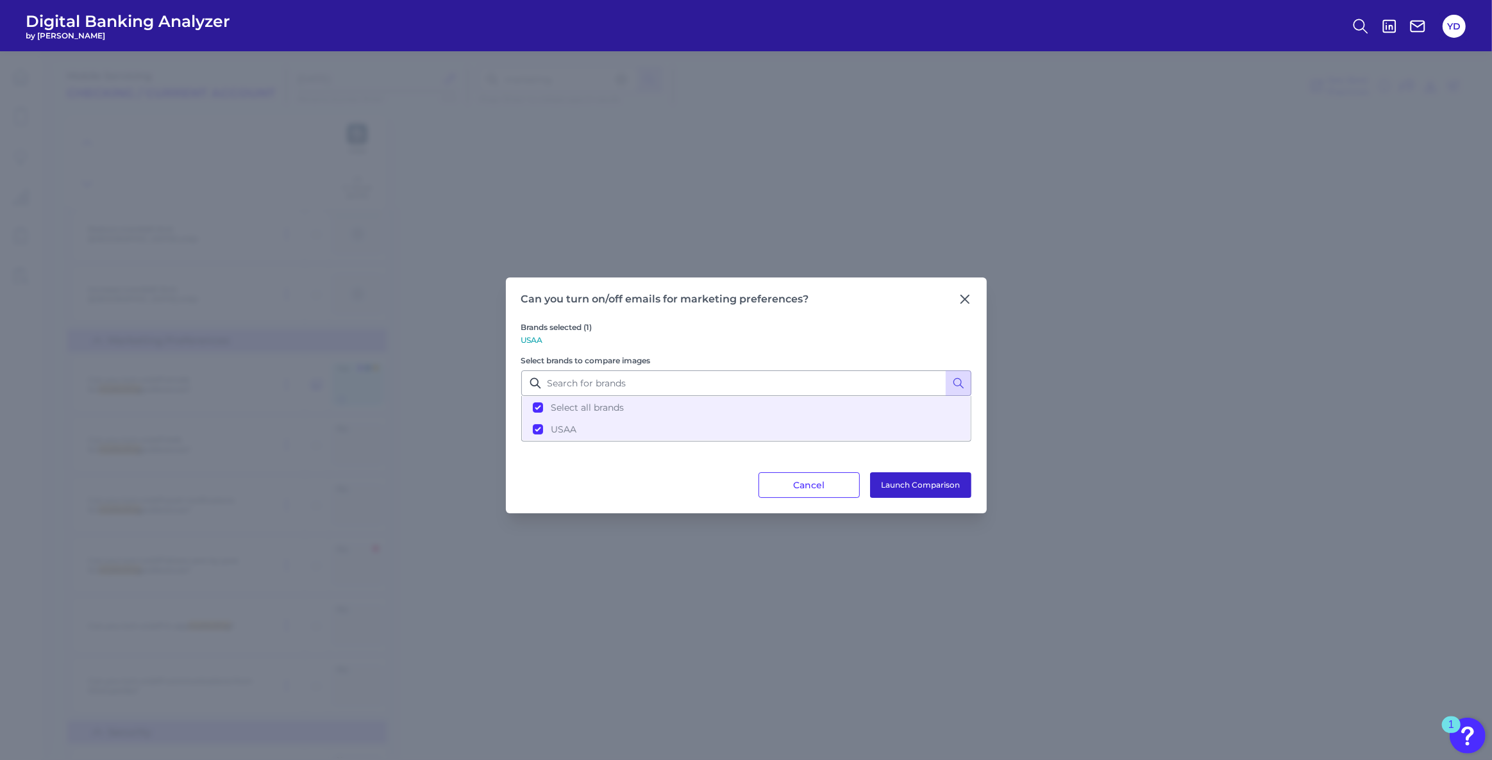
click at [893, 486] on button "Launch Comparison" at bounding box center [920, 485] width 101 height 26
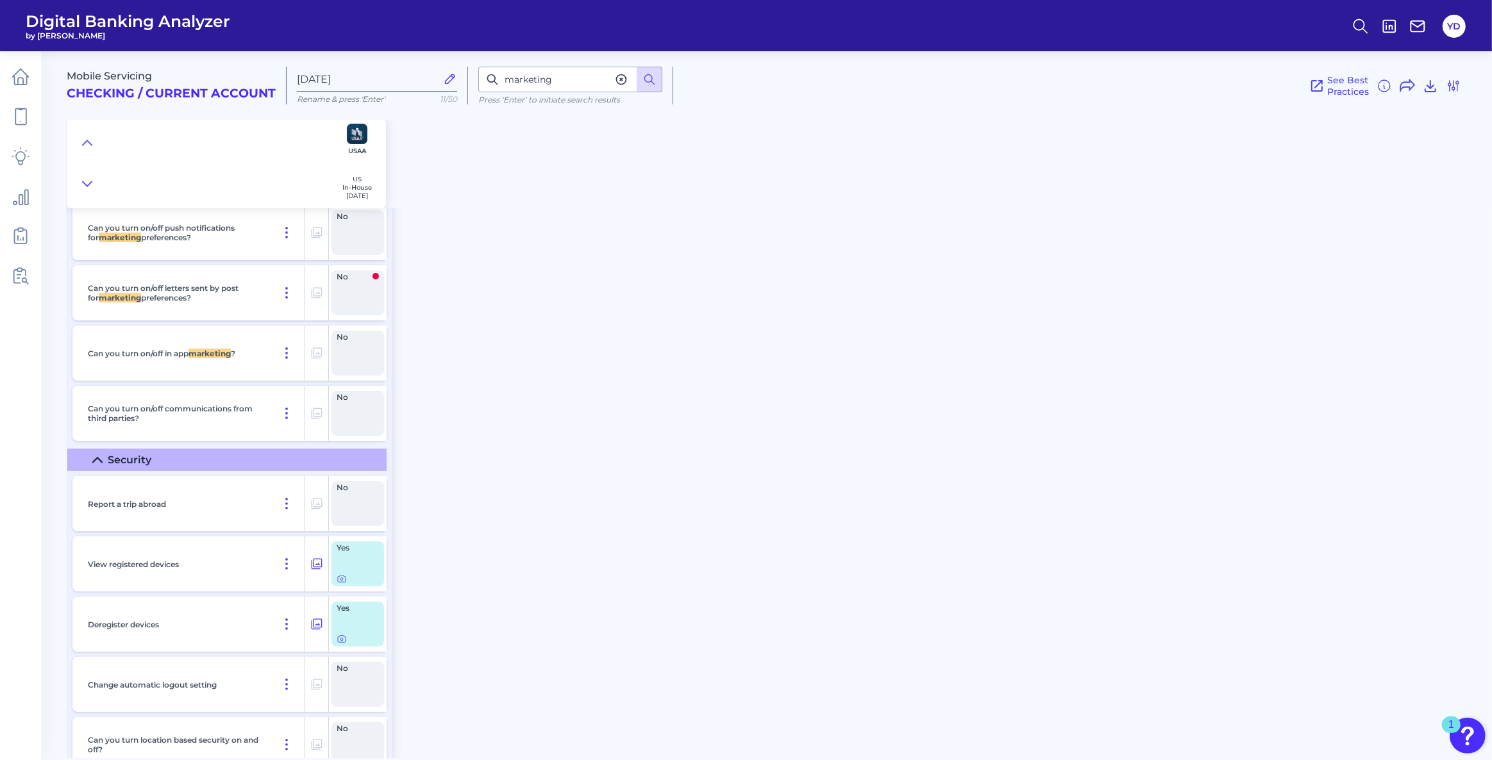
scroll to position [11242, 0]
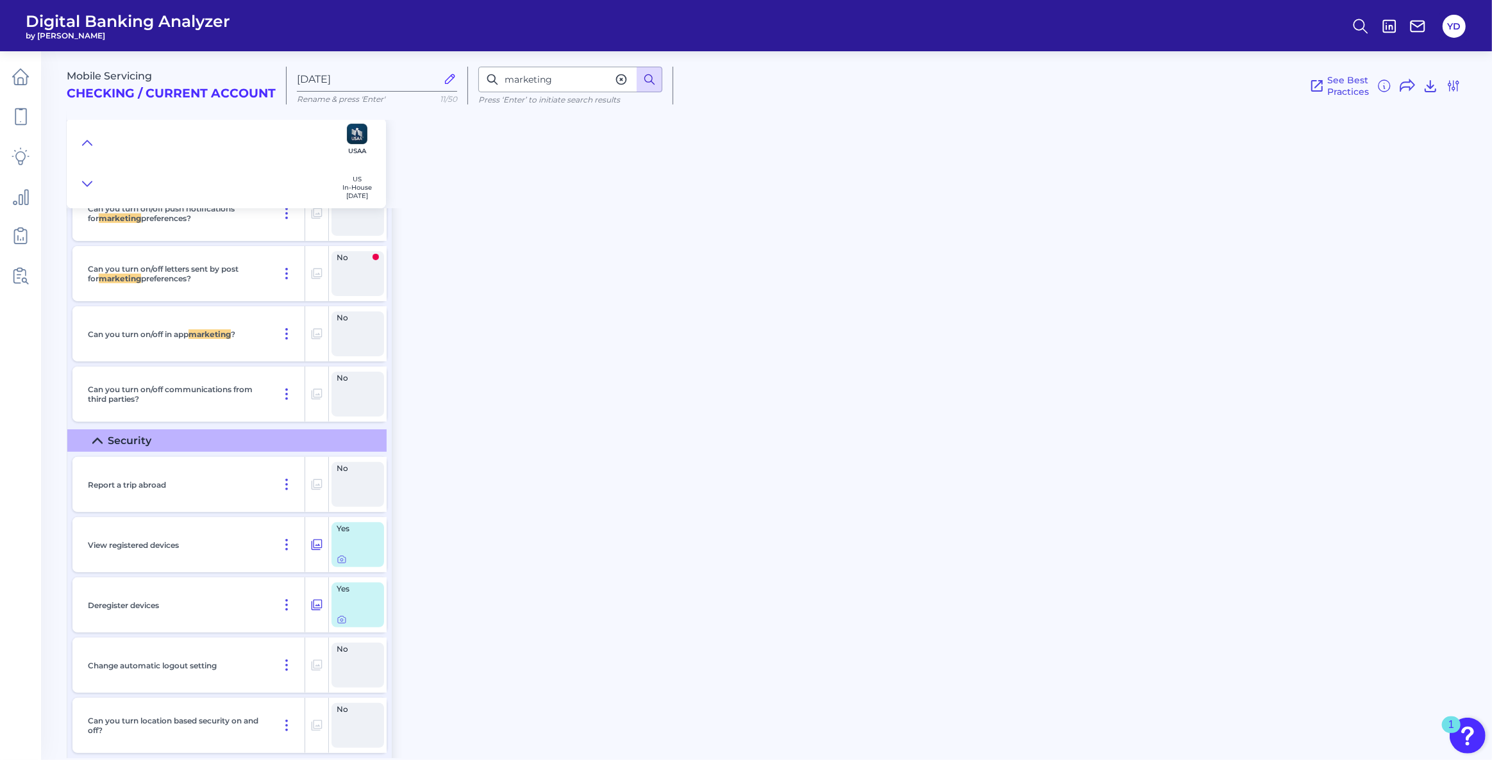
click at [656, 85] on button at bounding box center [650, 80] width 26 height 26
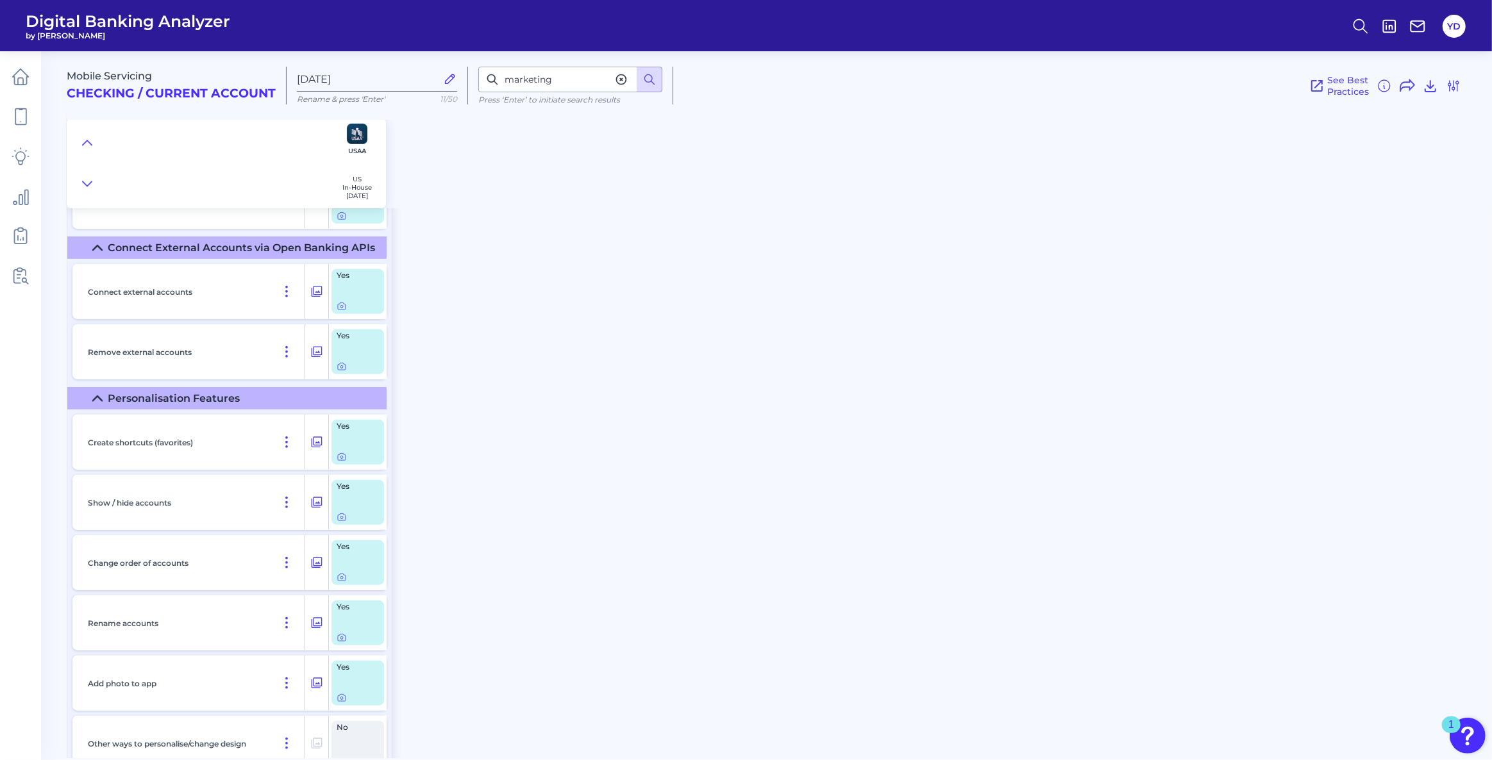
scroll to position [11999, 0]
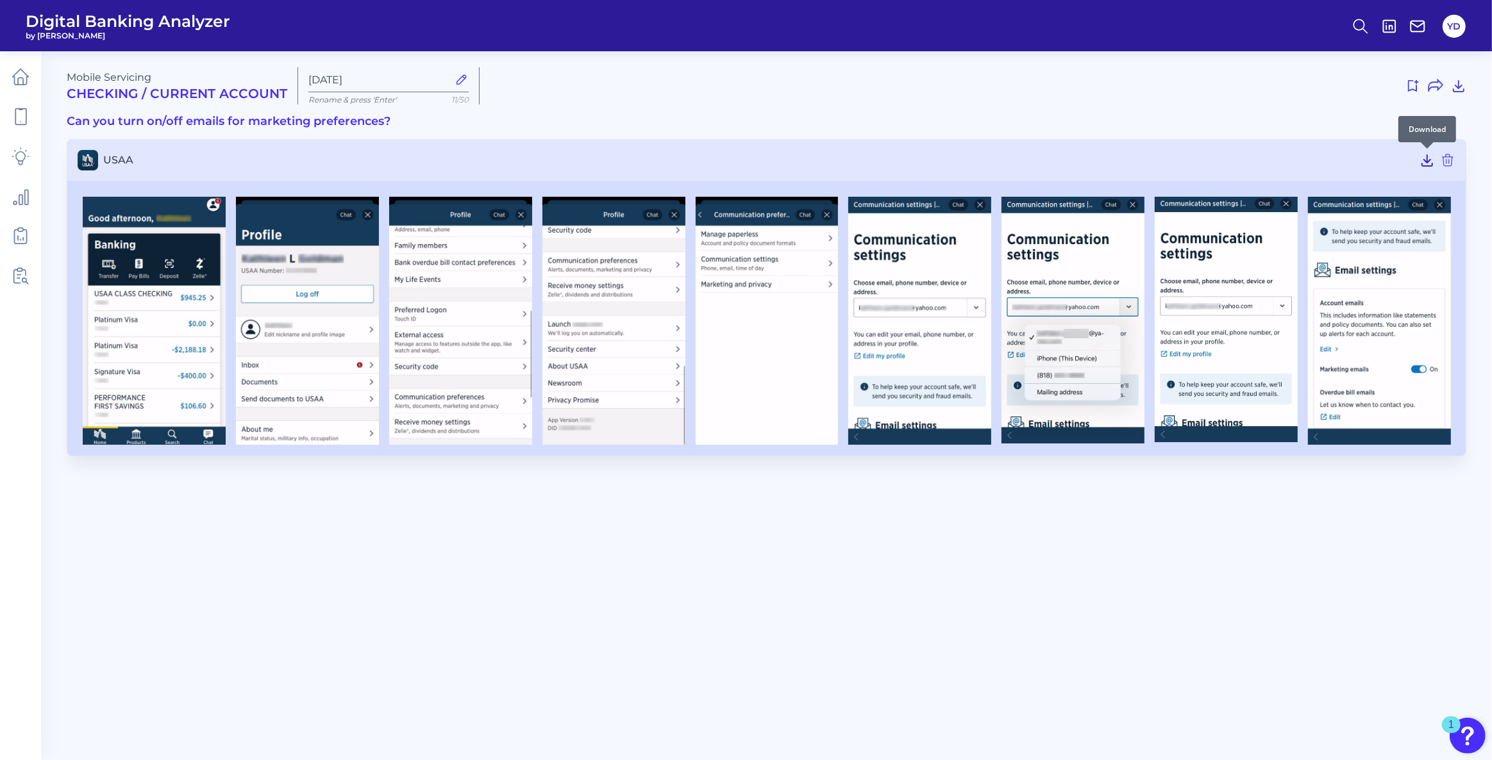
click at [1425, 159] on icon at bounding box center [1427, 160] width 10 height 11
